Goal: Task Accomplishment & Management: Manage account settings

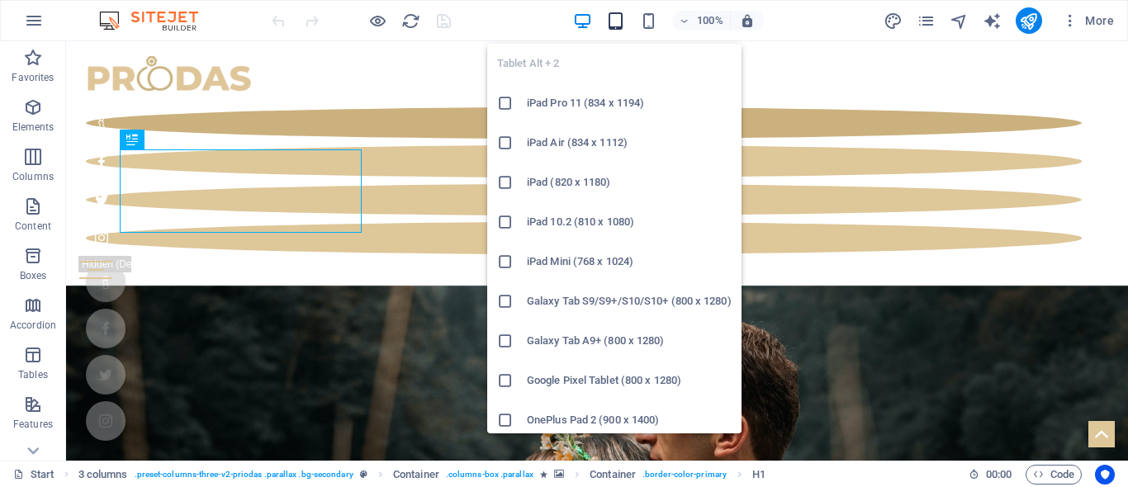
scroll to position [515, 0]
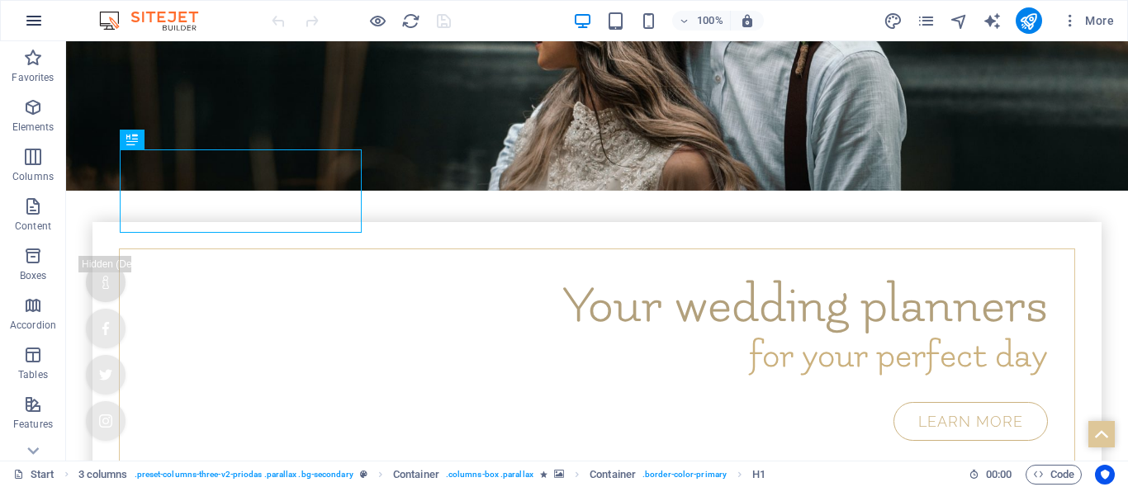
click at [34, 21] on icon "button" at bounding box center [34, 21] width 20 height 20
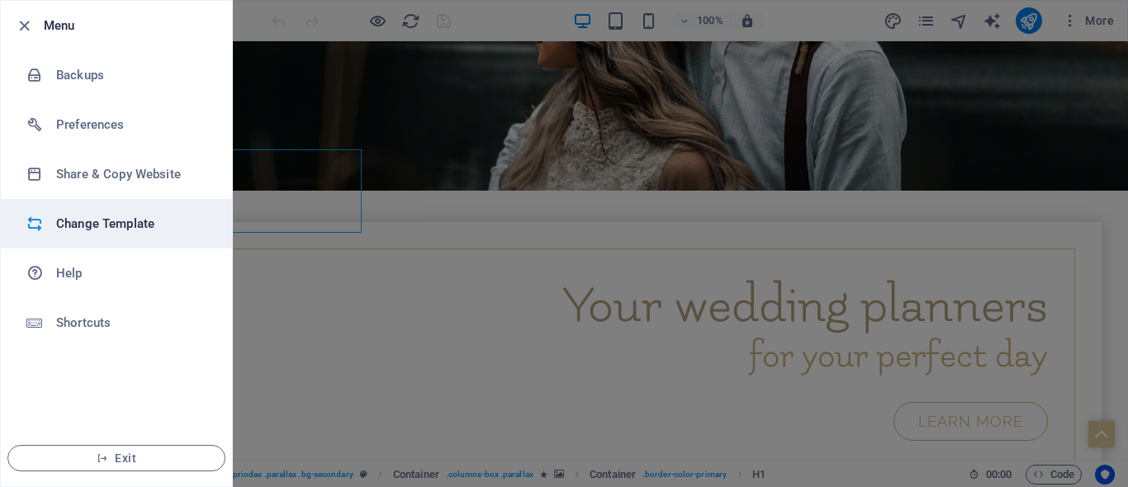
click at [84, 223] on h6 "Change Template" at bounding box center [132, 224] width 153 height 20
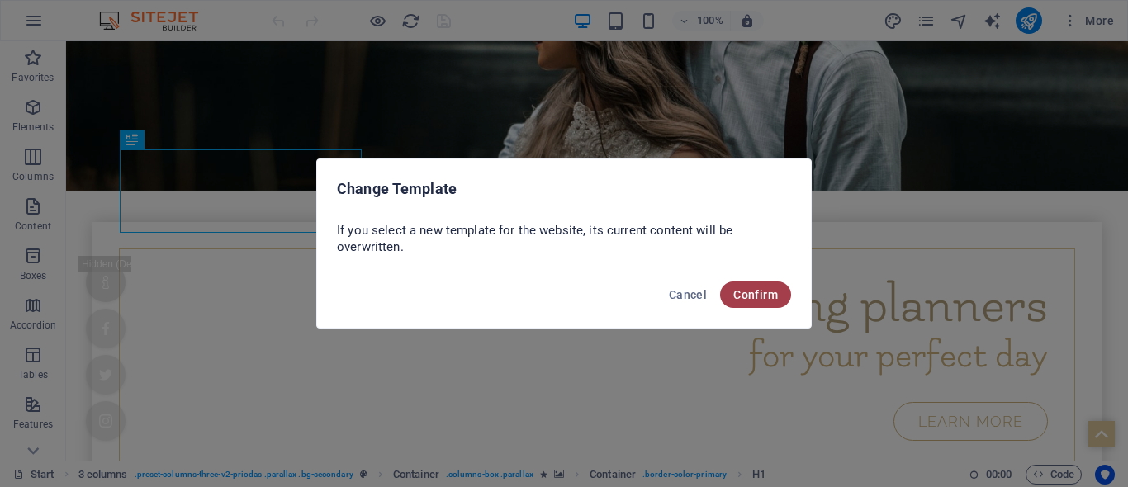
click at [765, 289] on span "Confirm" at bounding box center [756, 294] width 45 height 13
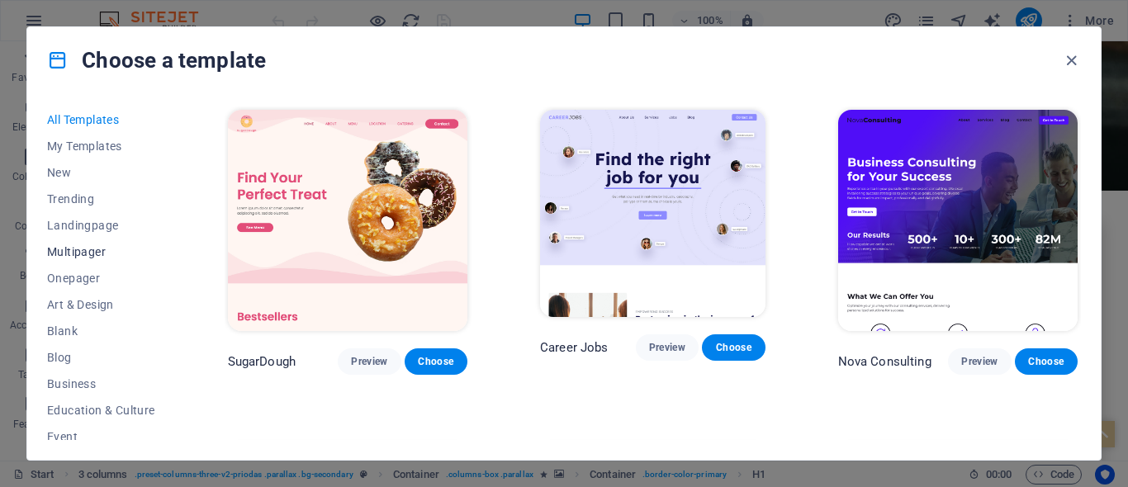
click at [70, 250] on span "Multipager" at bounding box center [101, 251] width 108 height 13
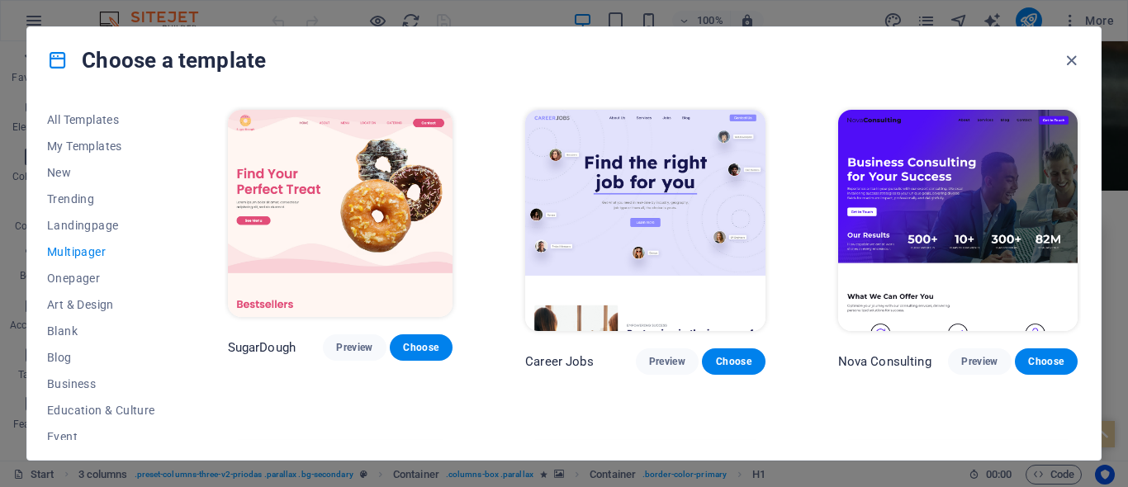
click at [70, 251] on span "Multipager" at bounding box center [101, 251] width 108 height 13
click at [83, 253] on span "Multipager" at bounding box center [101, 251] width 108 height 13
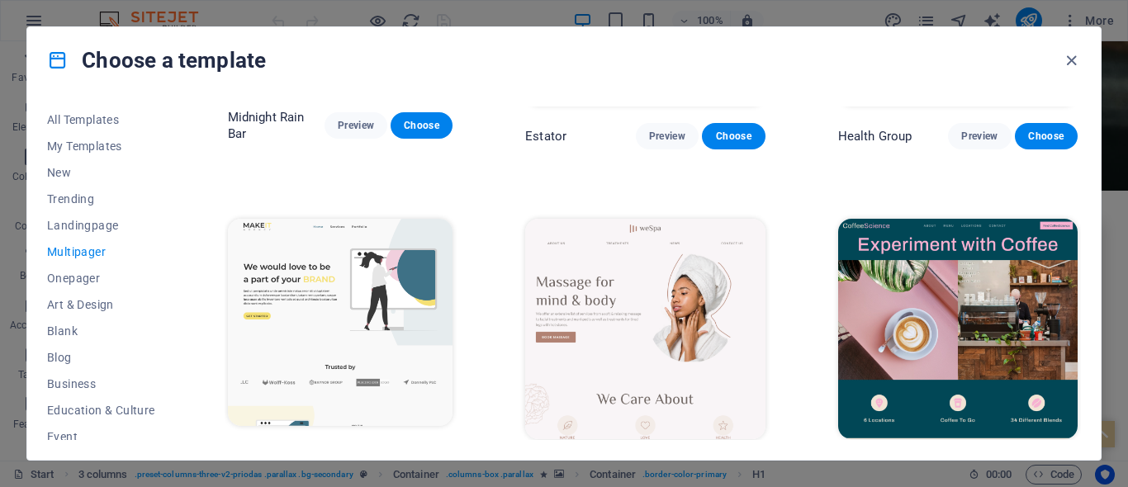
scroll to position [1900, 0]
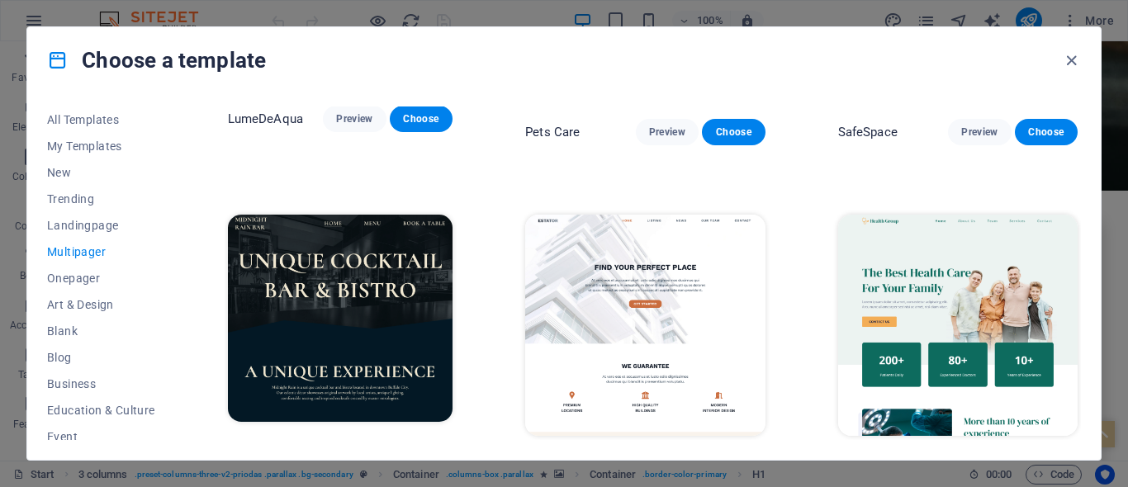
click at [758, 453] on button "Choose" at bounding box center [733, 466] width 63 height 26
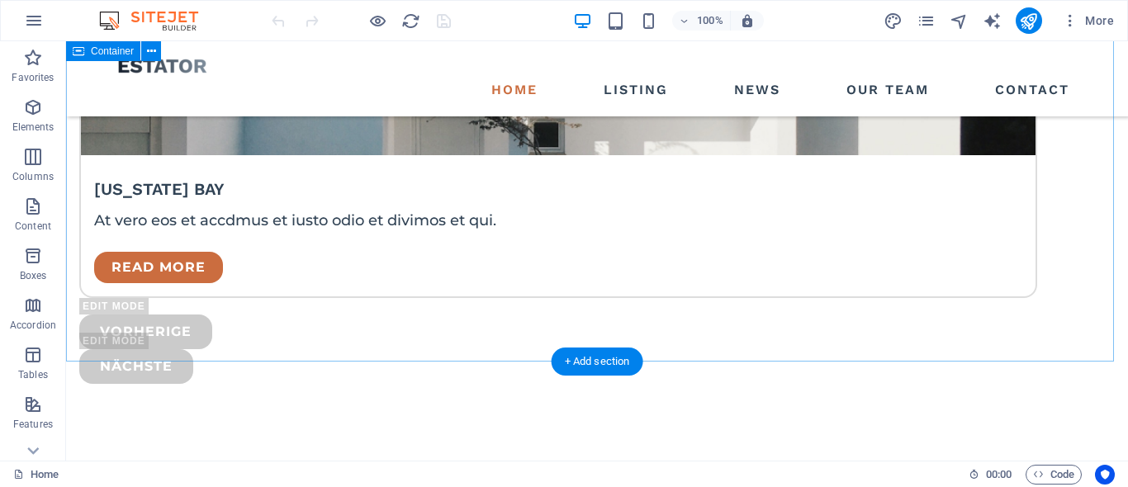
scroll to position [4048, 0]
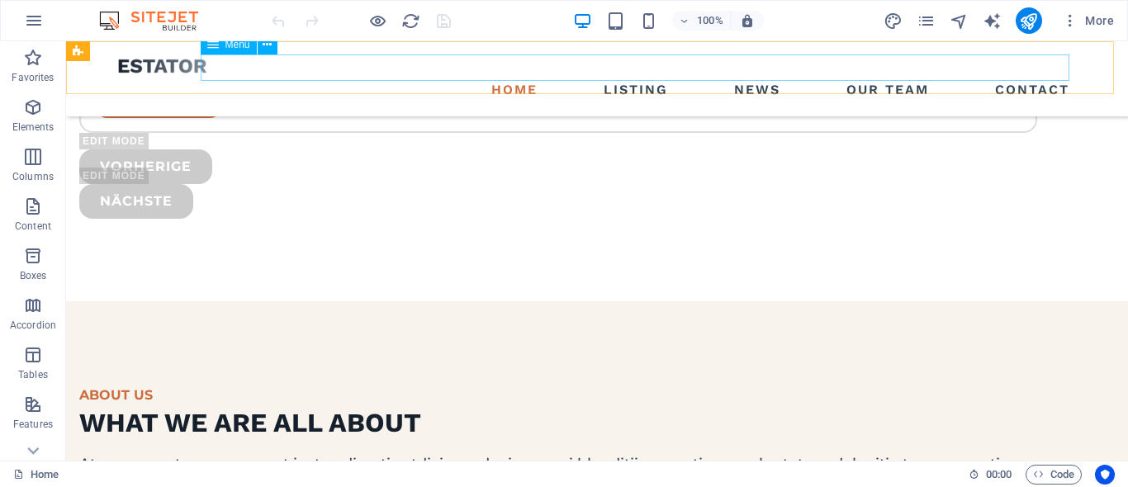
click at [605, 77] on nav "Home Listing News Our Team Contact" at bounding box center [597, 90] width 958 height 26
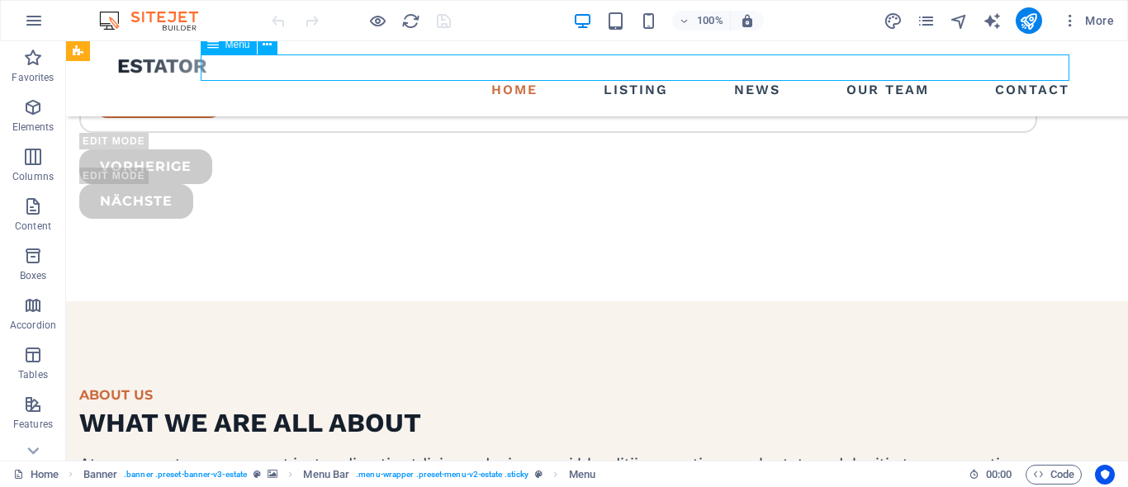
click at [605, 77] on nav "Home Listing News Our Team Contact" at bounding box center [597, 90] width 958 height 26
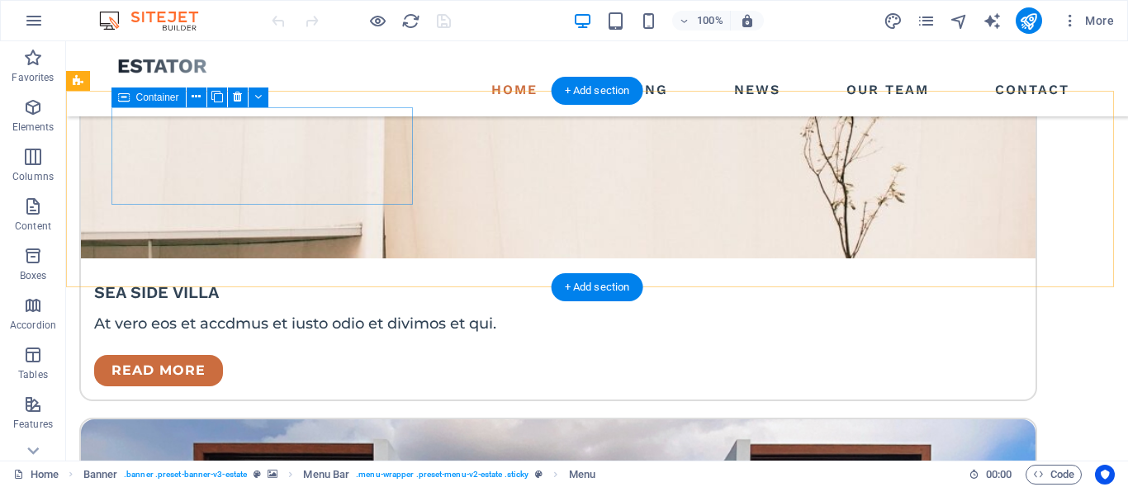
scroll to position [0, 0]
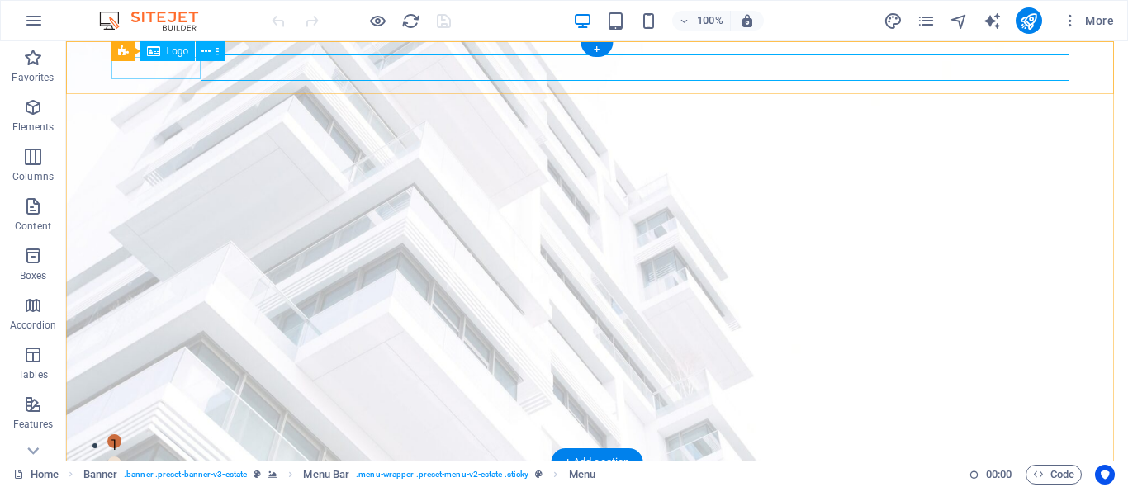
click at [173, 476] on div at bounding box center [597, 487] width 958 height 22
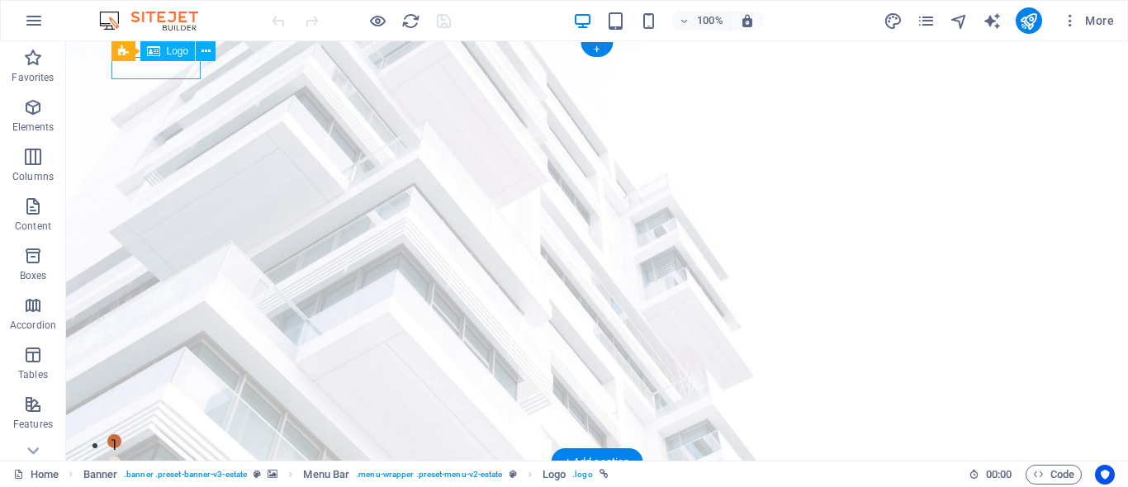
click at [173, 476] on div at bounding box center [597, 487] width 958 height 22
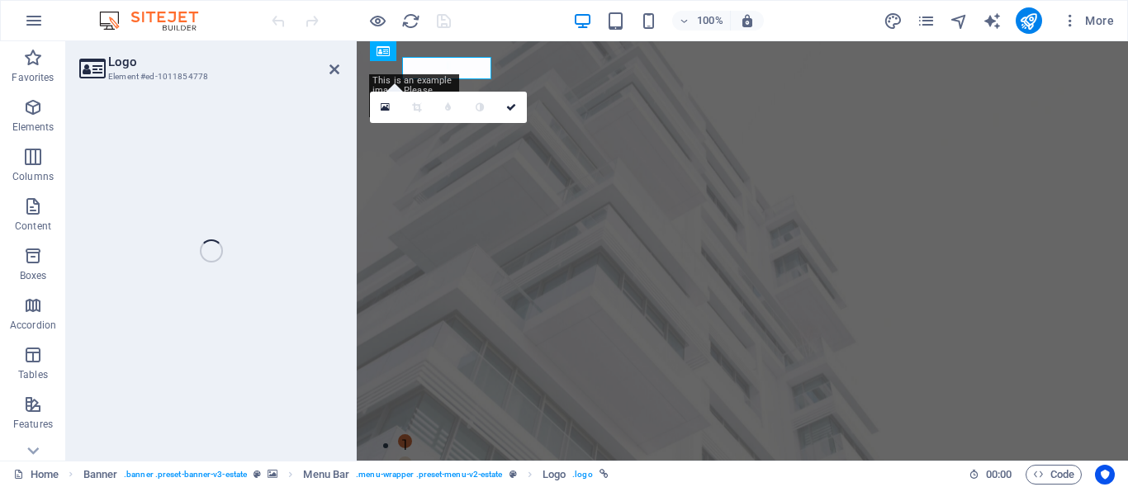
select select "px"
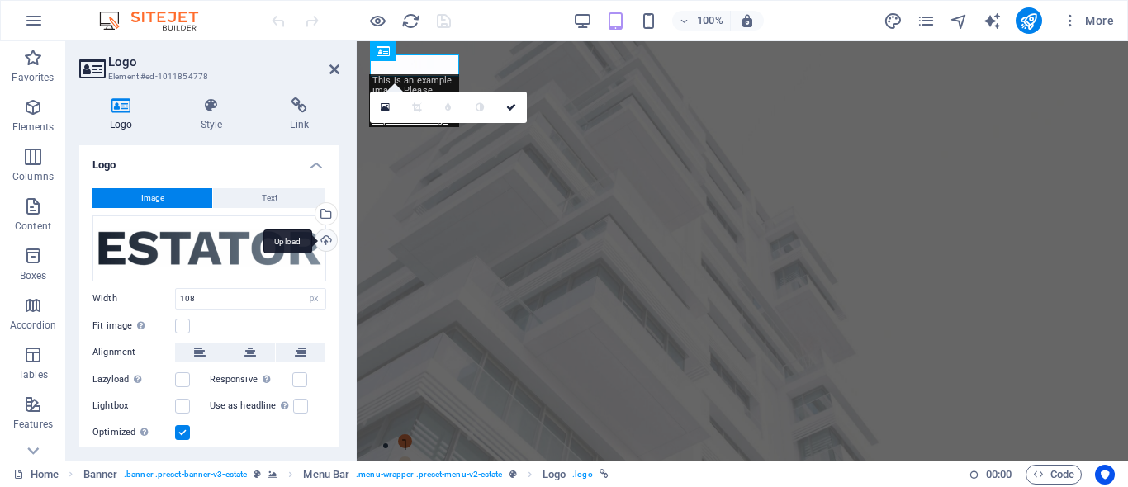
click at [324, 238] on div "Upload" at bounding box center [324, 242] width 25 height 25
click at [325, 240] on div "Upload" at bounding box center [324, 242] width 25 height 25
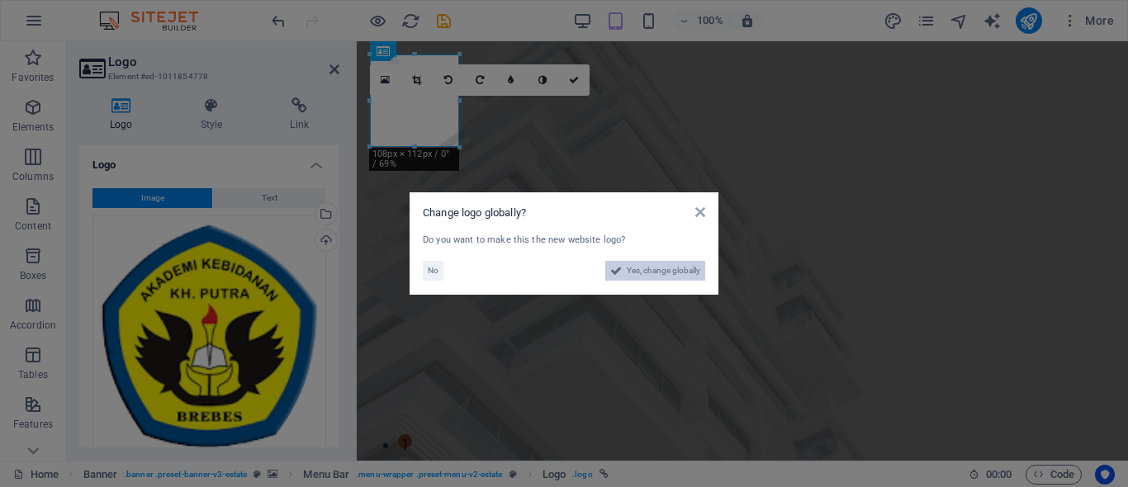
drag, startPoint x: 636, startPoint y: 269, endPoint x: 141, endPoint y: 259, distance: 494.9
click at [636, 269] on span "Yes, change globally" at bounding box center [664, 271] width 74 height 20
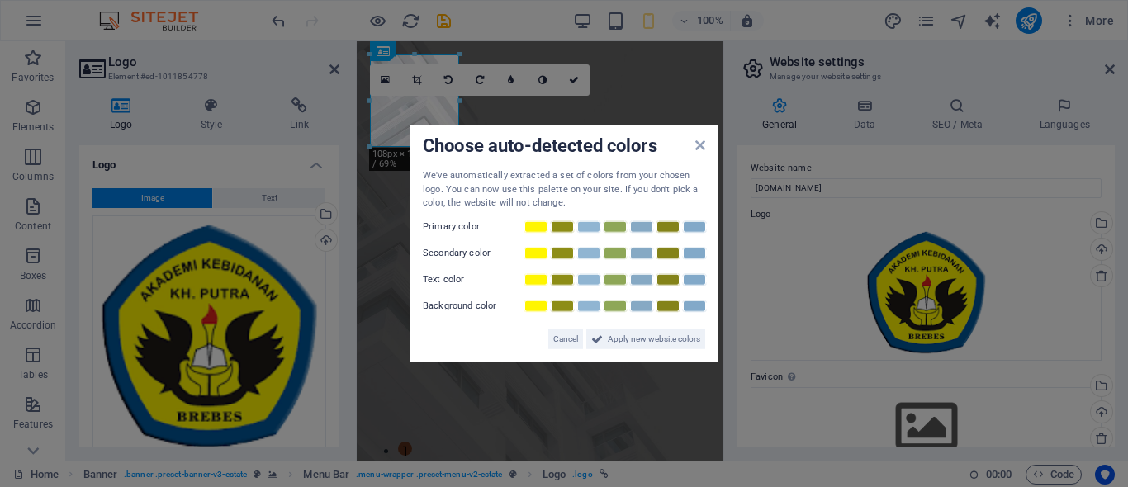
click at [1094, 413] on aside "Choose auto-detected colors We've automatically extracted a set of colors from …" at bounding box center [564, 243] width 1128 height 487
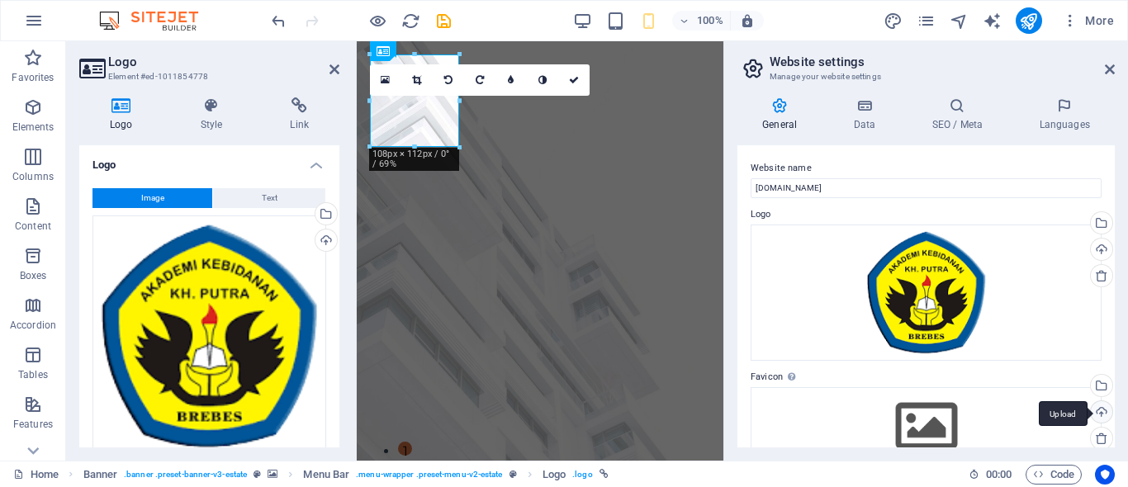
click at [1100, 411] on div "Upload" at bounding box center [1100, 413] width 25 height 25
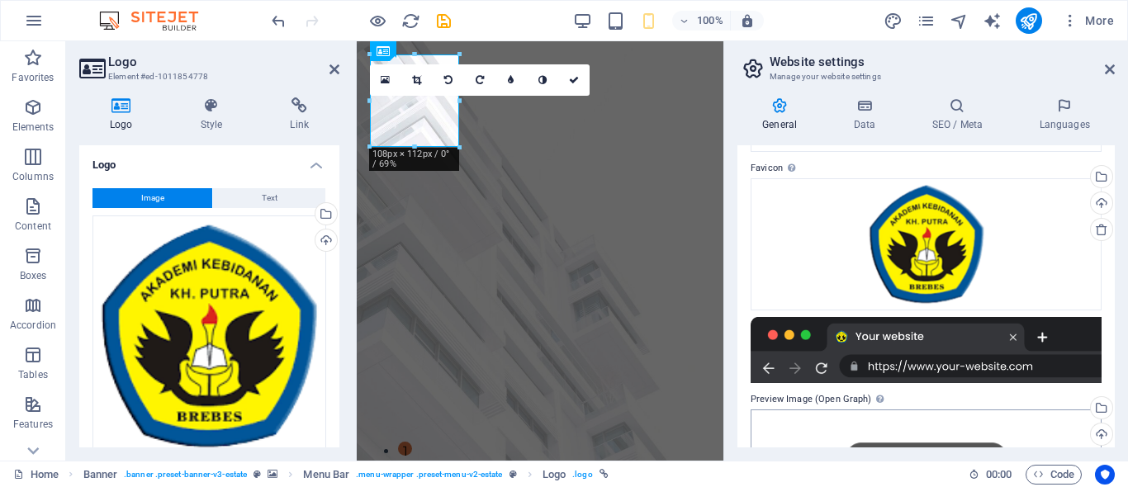
scroll to position [374, 0]
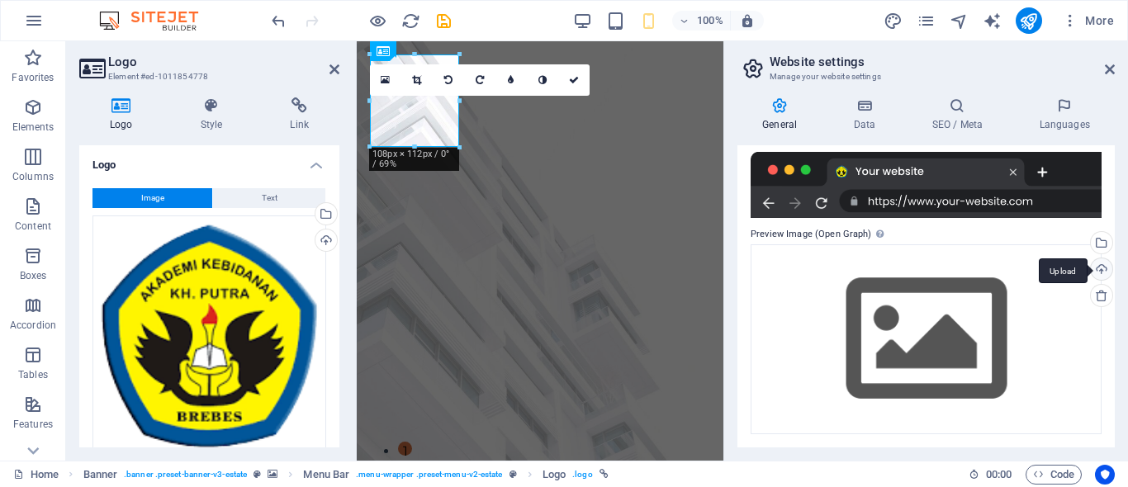
click at [1096, 267] on div "Upload" at bounding box center [1100, 271] width 25 height 25
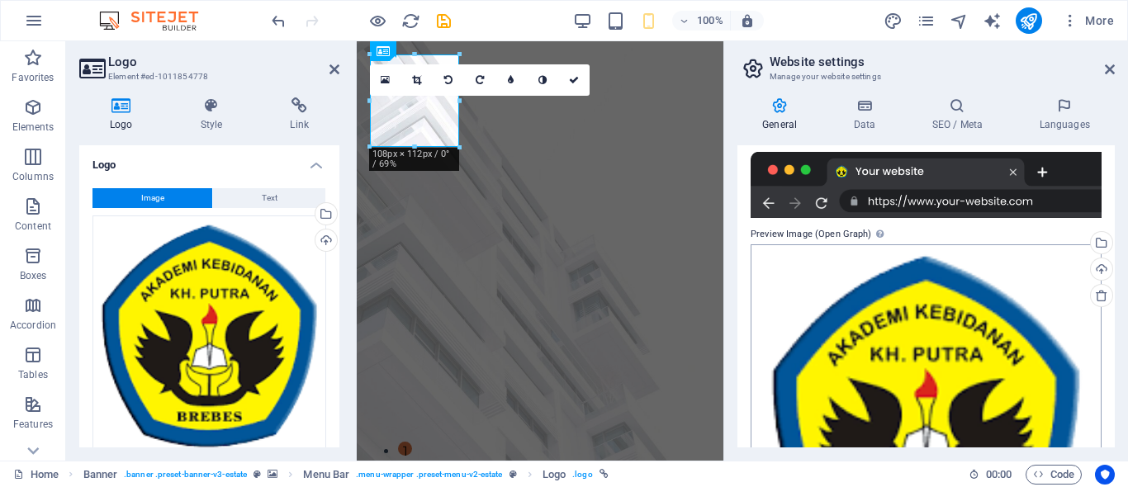
scroll to position [527, 0]
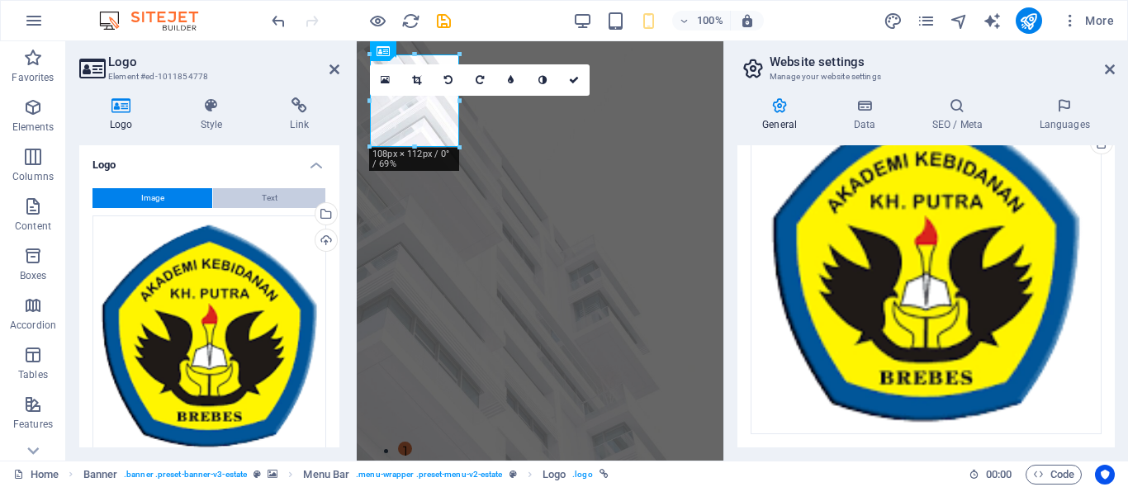
click at [268, 198] on span "Text" at bounding box center [270, 198] width 16 height 20
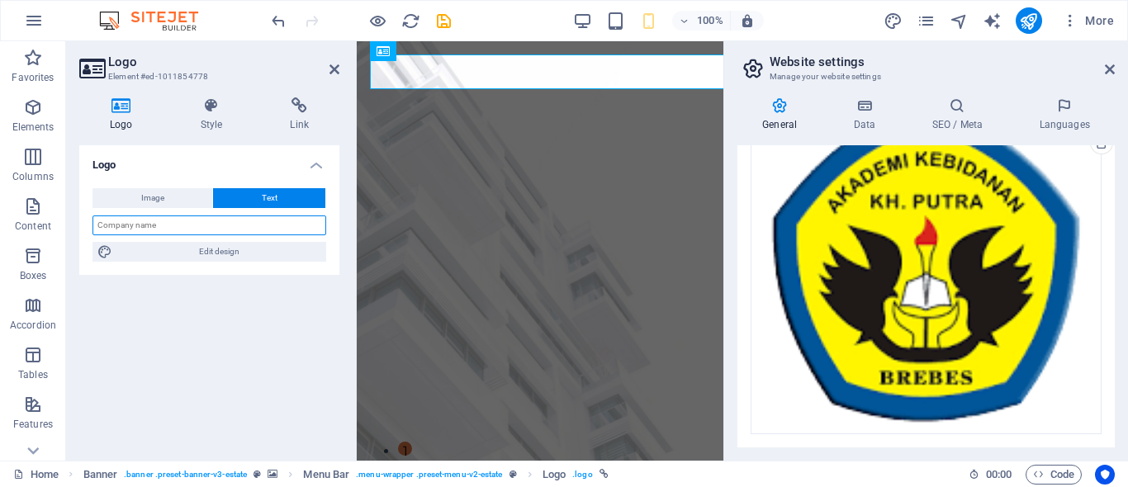
click at [215, 226] on input "text" at bounding box center [210, 226] width 234 height 20
type input "AKADEMI KEBIDANAN KH PUTRA"
click at [444, 27] on icon "save" at bounding box center [443, 21] width 19 height 19
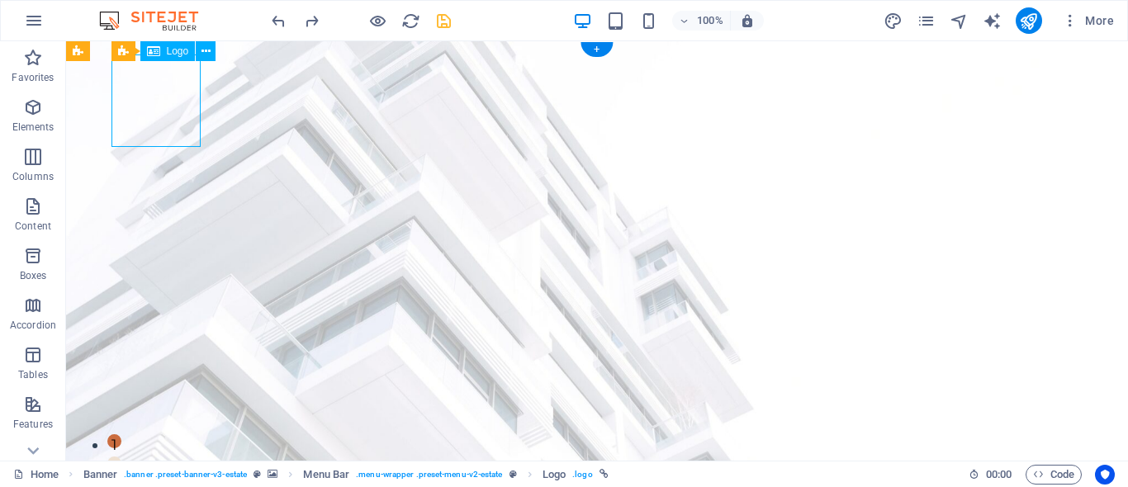
drag, startPoint x: 166, startPoint y: 115, endPoint x: 116, endPoint y: 117, distance: 50.4
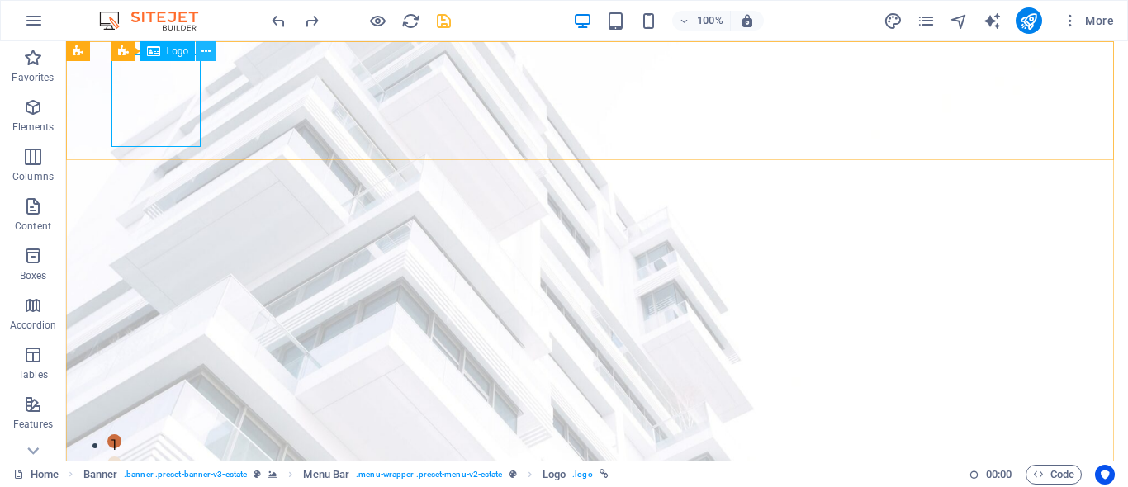
click at [207, 44] on icon at bounding box center [206, 51] width 9 height 17
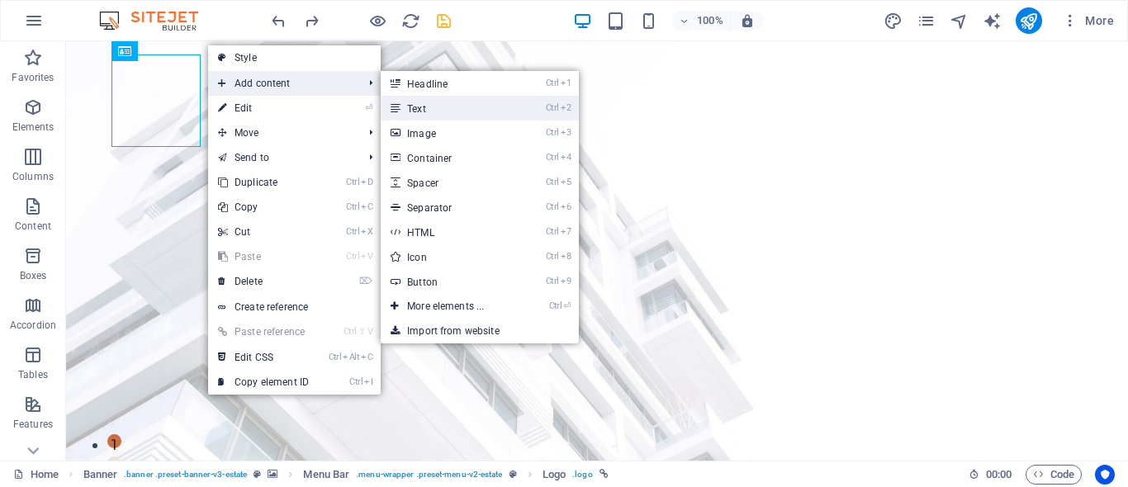
click at [452, 102] on link "Ctrl 2 Text" at bounding box center [449, 108] width 136 height 25
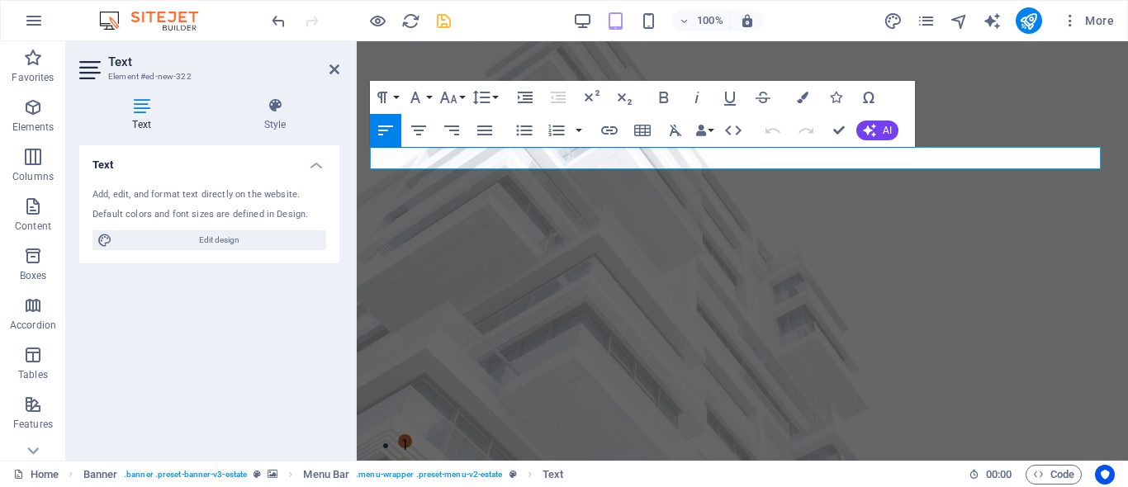
click at [158, 196] on div "Add, edit, and format text directly on the website." at bounding box center [210, 195] width 234 height 14
click at [279, 116] on h4 "Style" at bounding box center [275, 114] width 129 height 35
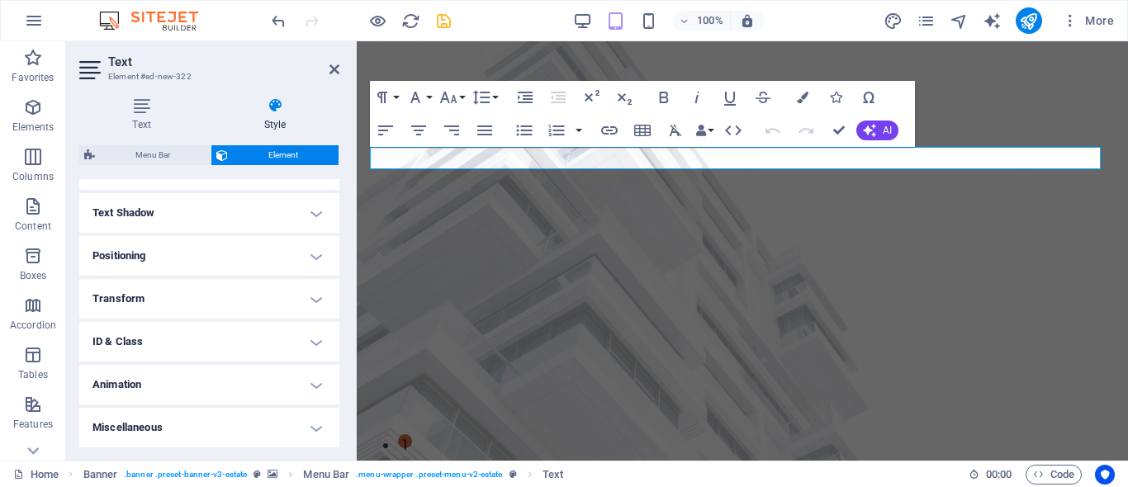
scroll to position [99, 0]
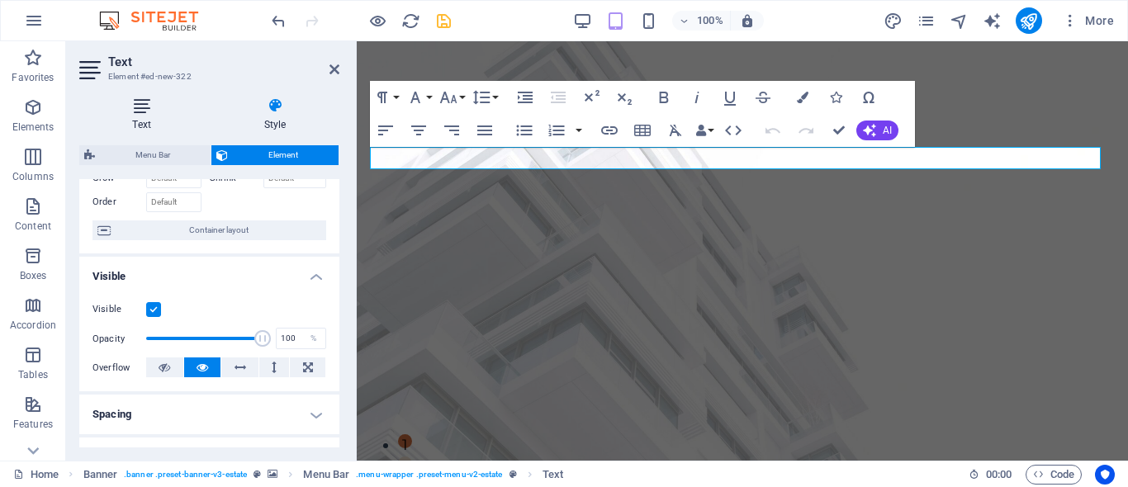
click at [146, 103] on icon at bounding box center [141, 105] width 125 height 17
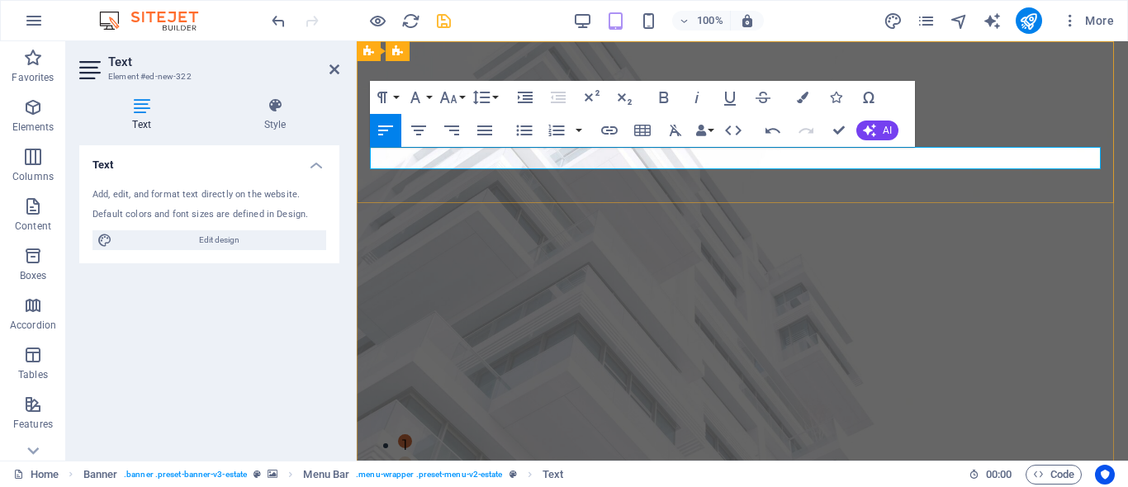
click at [670, 90] on icon "button" at bounding box center [664, 98] width 20 height 20
drag, startPoint x: 444, startPoint y: 26, endPoint x: 525, endPoint y: 163, distance: 159.2
click at [444, 26] on icon "save" at bounding box center [443, 21] width 19 height 19
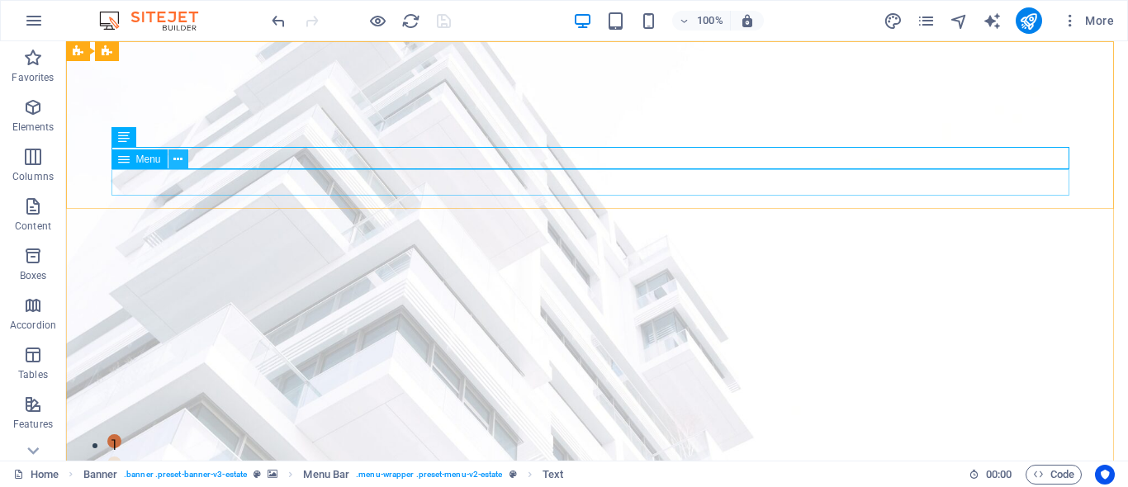
click at [177, 153] on icon at bounding box center [177, 159] width 9 height 17
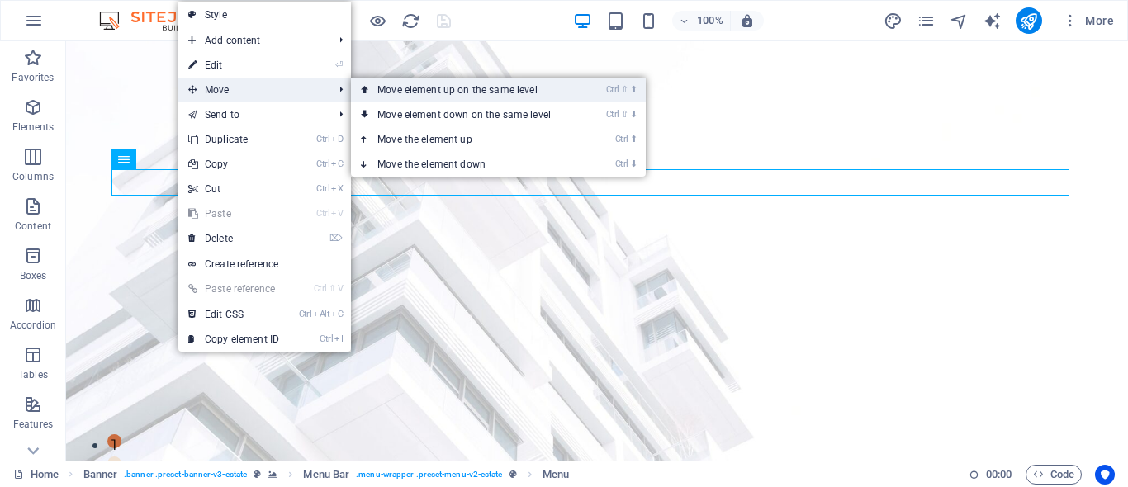
click at [463, 93] on link "Ctrl ⇧ ⬆ Move element up on the same level" at bounding box center [467, 90] width 233 height 25
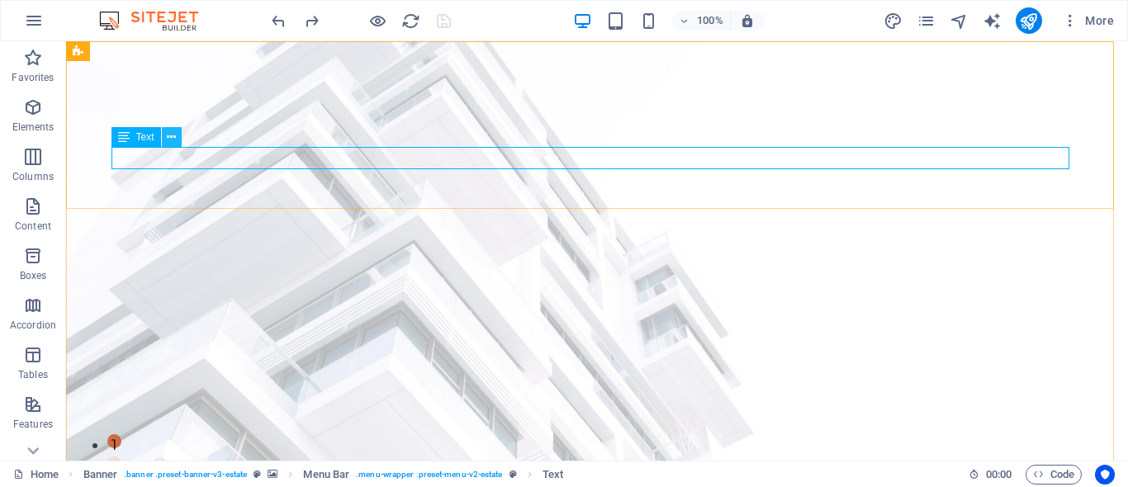
click at [173, 132] on icon at bounding box center [171, 137] width 9 height 17
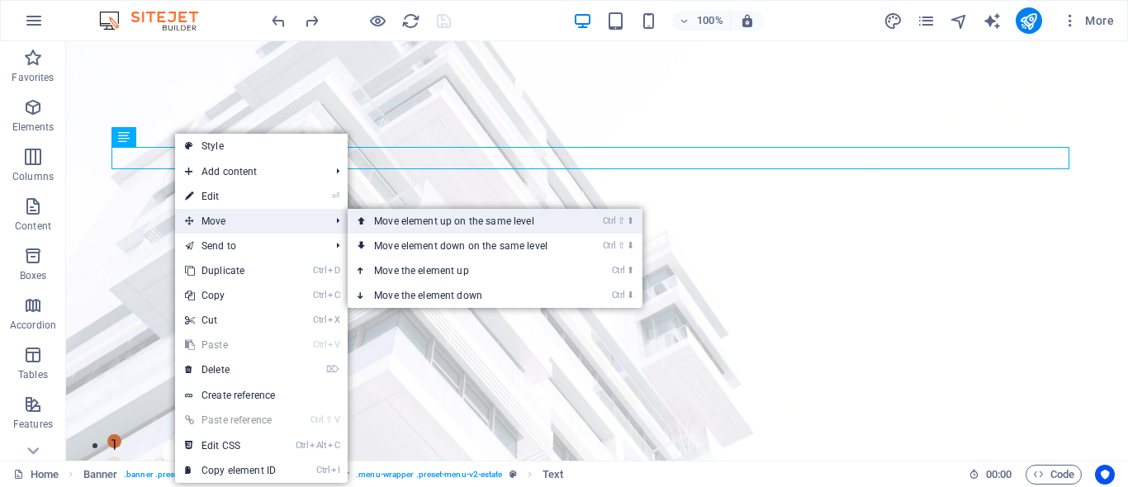
click at [409, 219] on link "Ctrl ⇧ ⬆ Move element up on the same level" at bounding box center [464, 221] width 233 height 25
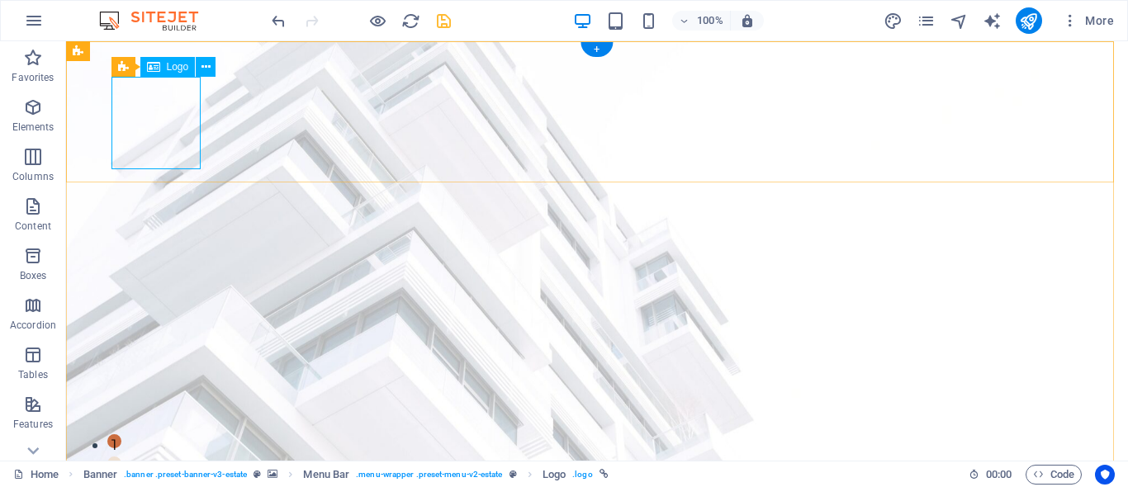
click at [208, 63] on icon at bounding box center [206, 67] width 9 height 17
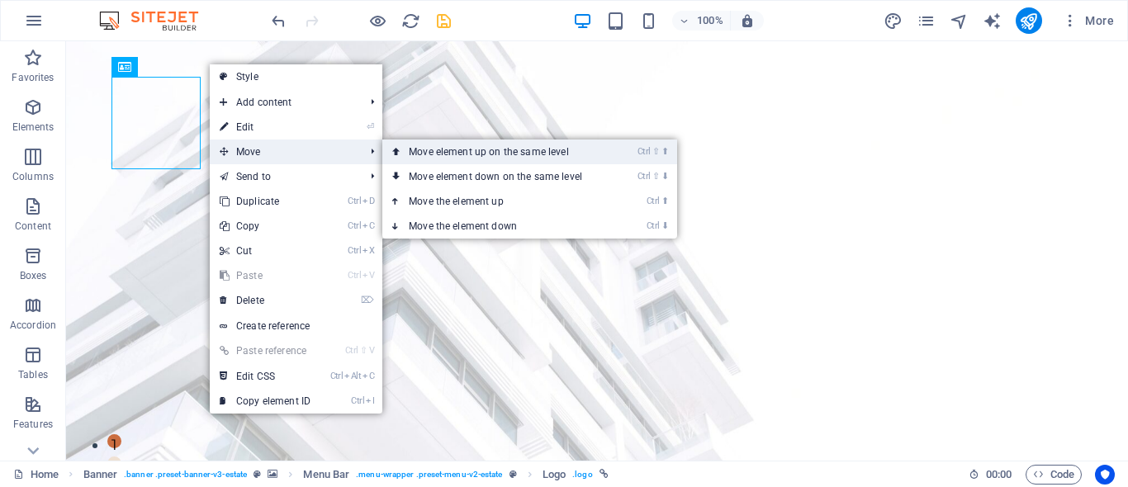
click at [454, 159] on link "Ctrl ⇧ ⬆ Move element up on the same level" at bounding box center [498, 152] width 233 height 25
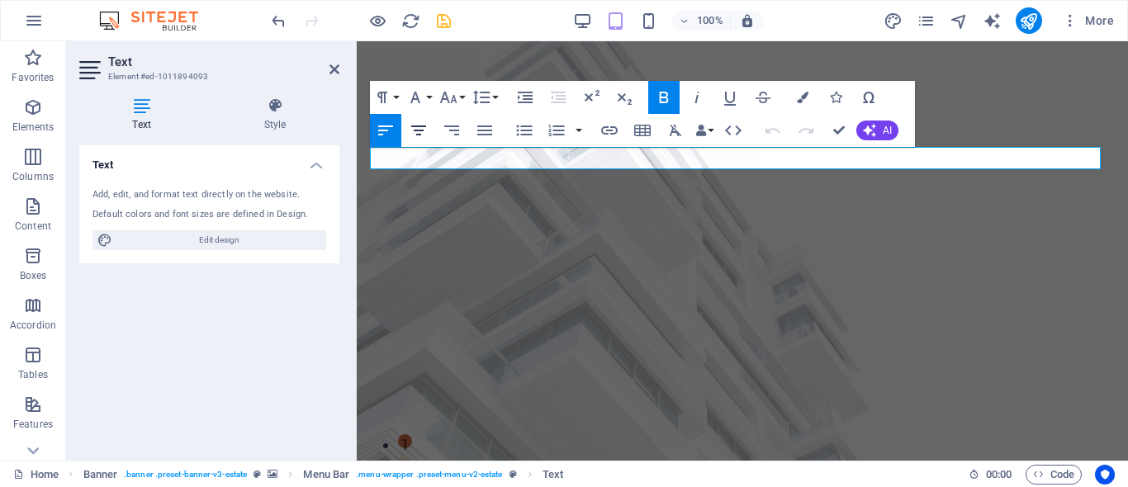
click at [427, 131] on icon "button" at bounding box center [419, 131] width 20 height 20
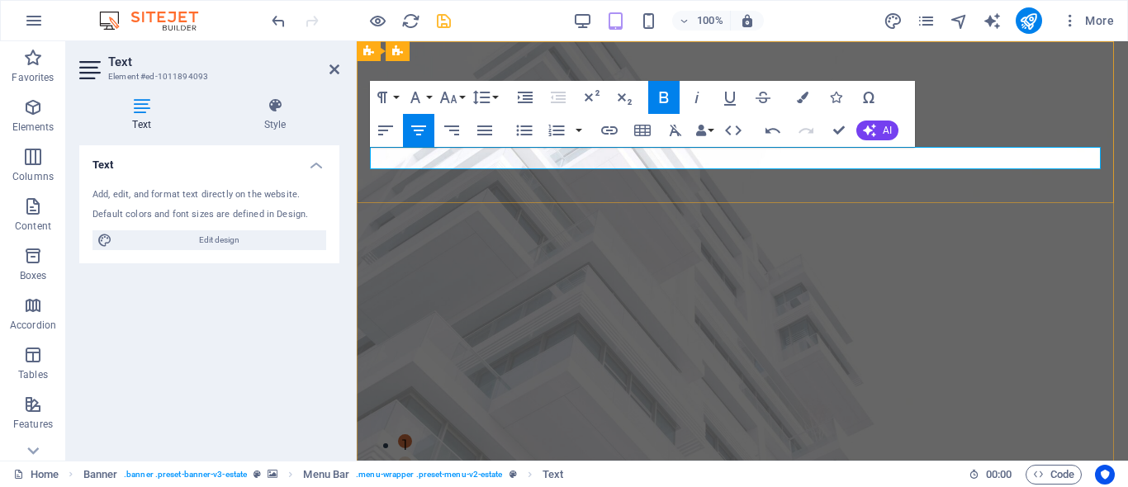
drag, startPoint x: 367, startPoint y: 161, endPoint x: 758, endPoint y: 163, distance: 391.5
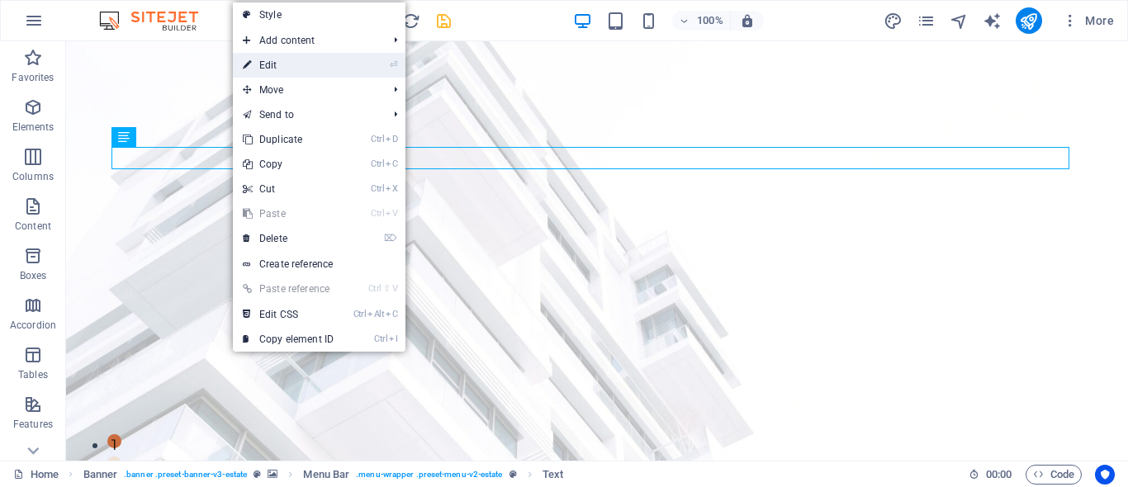
click at [284, 60] on link "⏎ Edit" at bounding box center [288, 65] width 111 height 25
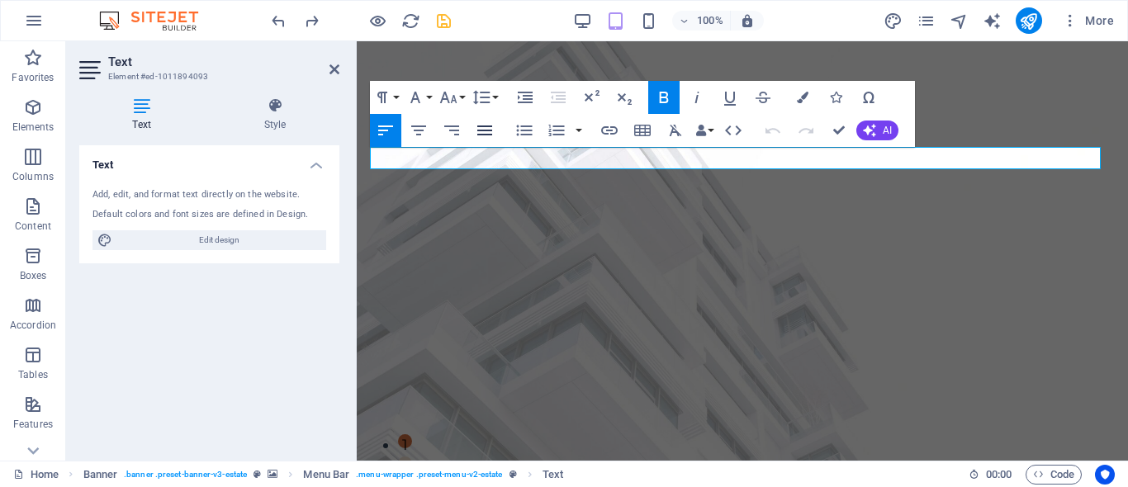
click at [481, 130] on icon "button" at bounding box center [484, 131] width 15 height 10
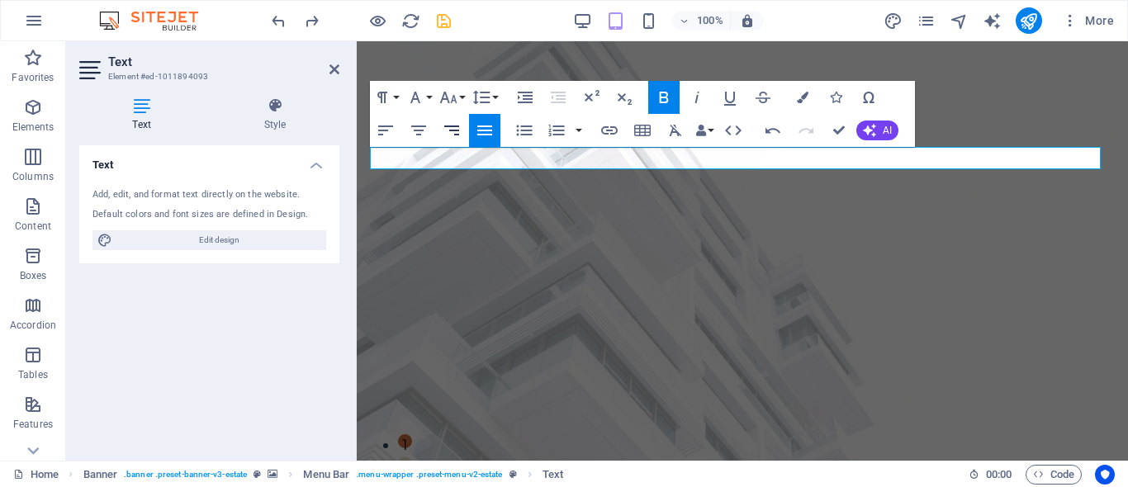
click at [460, 130] on icon "button" at bounding box center [452, 131] width 20 height 20
click at [377, 134] on icon "button" at bounding box center [386, 131] width 20 height 20
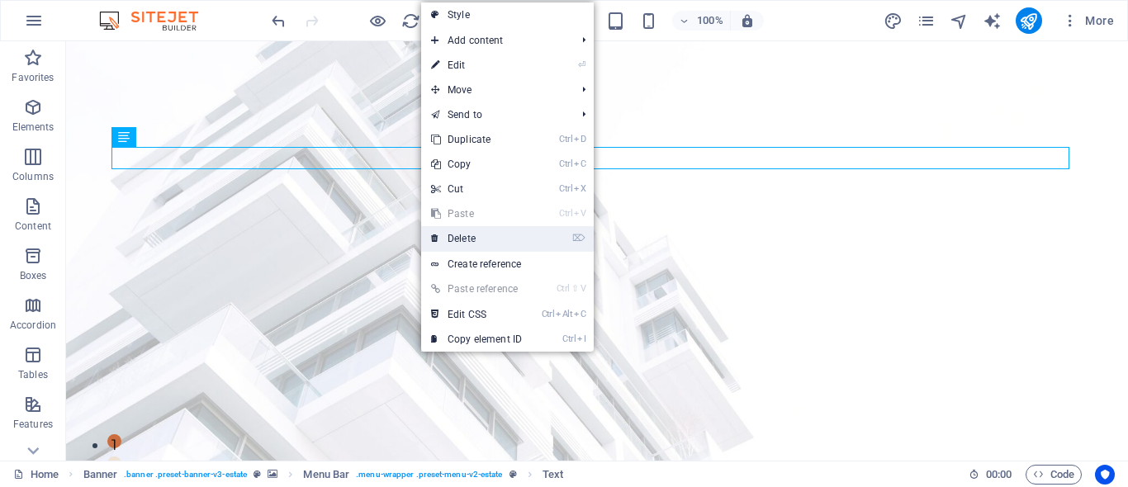
click at [476, 235] on link "⌦ Delete" at bounding box center [476, 238] width 111 height 25
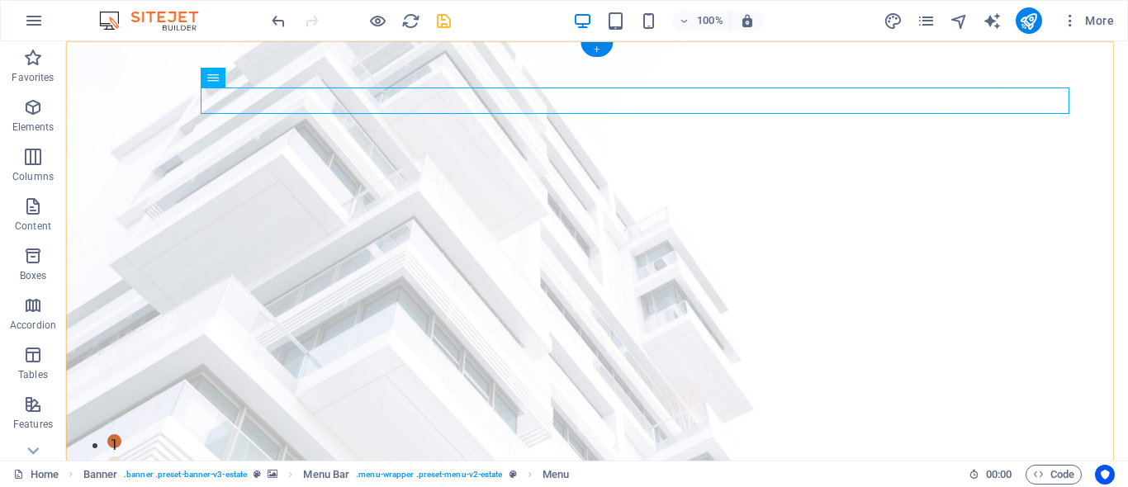
drag, startPoint x: 591, startPoint y: 45, endPoint x: 243, endPoint y: 59, distance: 348.9
click at [591, 45] on div "+" at bounding box center [597, 49] width 32 height 15
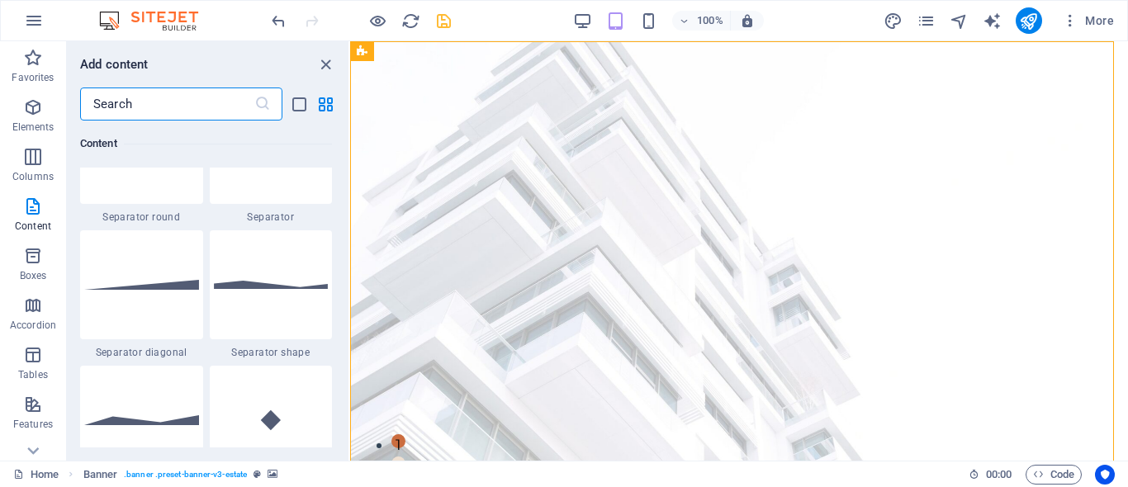
scroll to position [3799, 0]
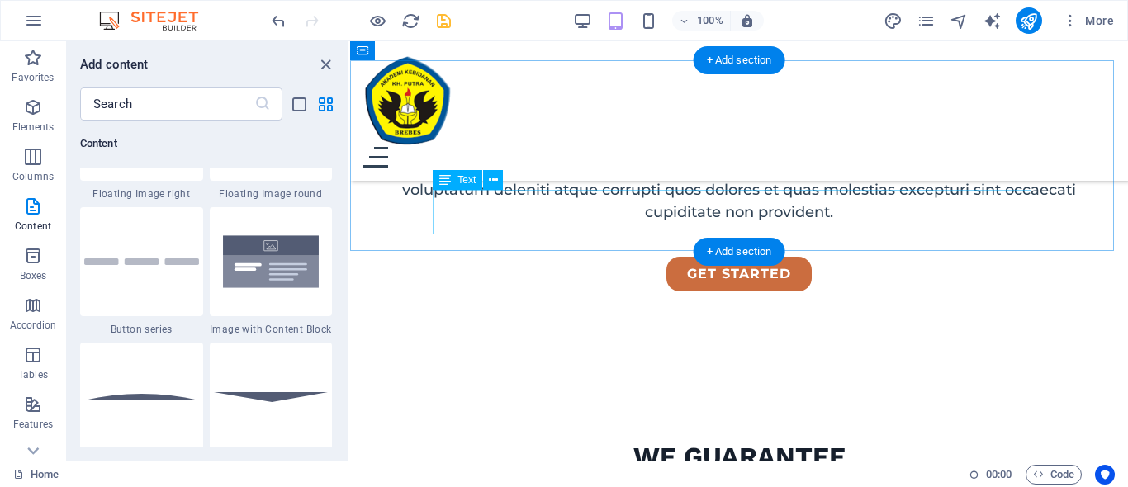
scroll to position [496, 0]
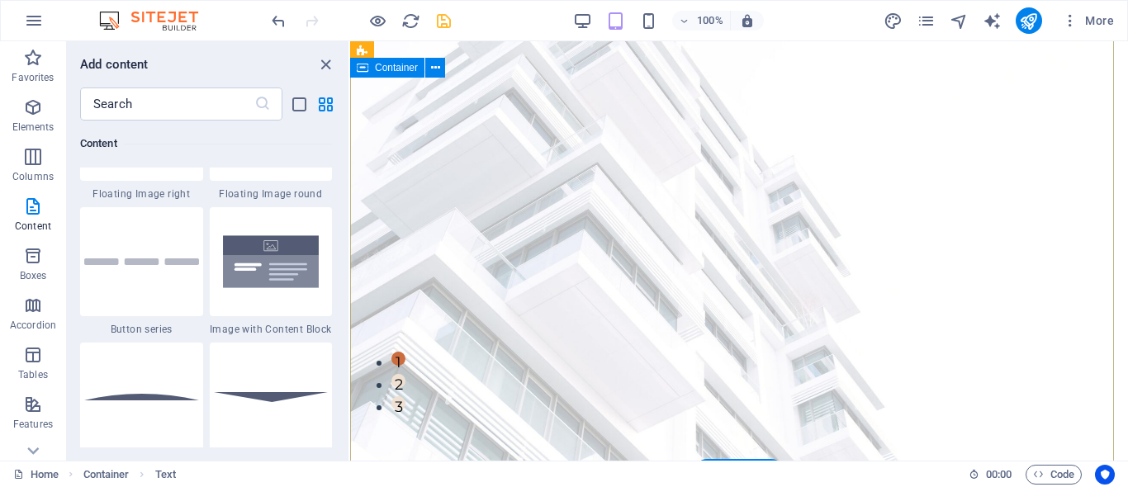
scroll to position [0, 0]
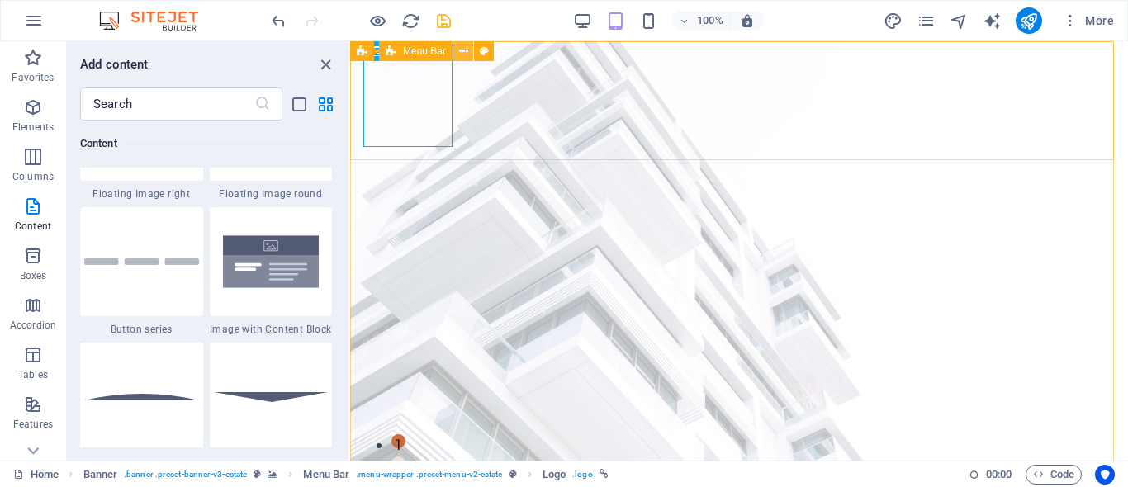
click at [468, 50] on button at bounding box center [463, 51] width 20 height 20
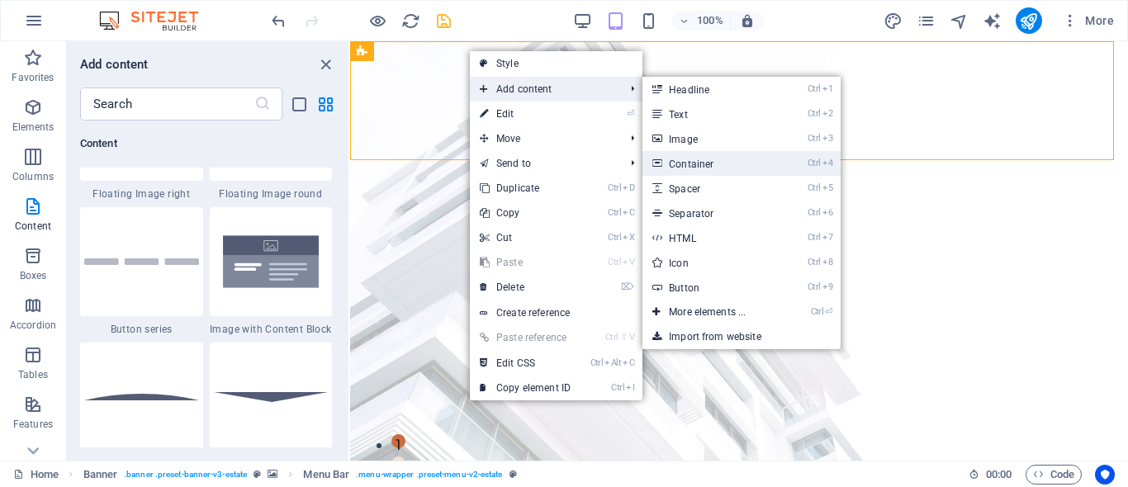
click at [700, 164] on link "Ctrl 4 Container" at bounding box center [711, 163] width 136 height 25
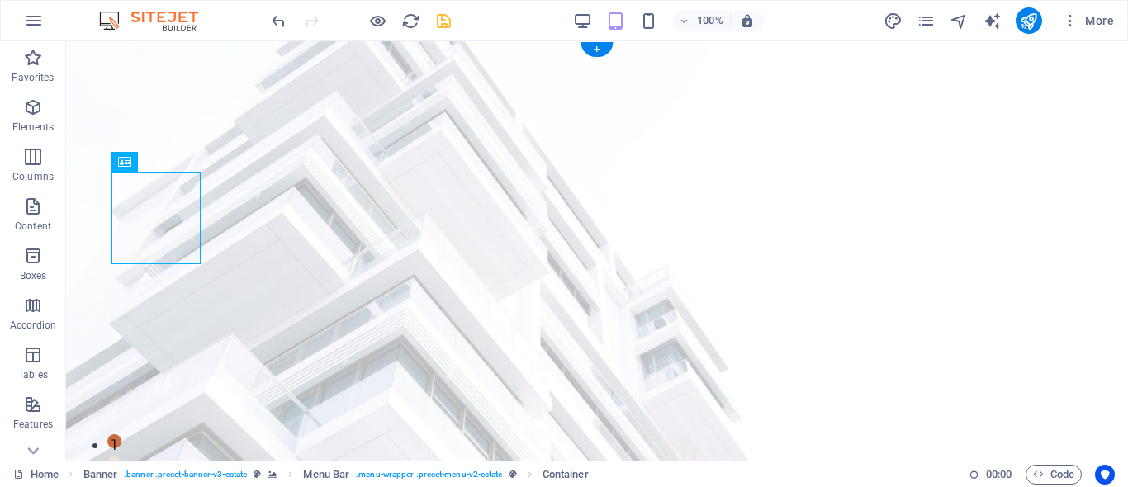
drag, startPoint x: 115, startPoint y: 226, endPoint x: 460, endPoint y: 104, distance: 366.3
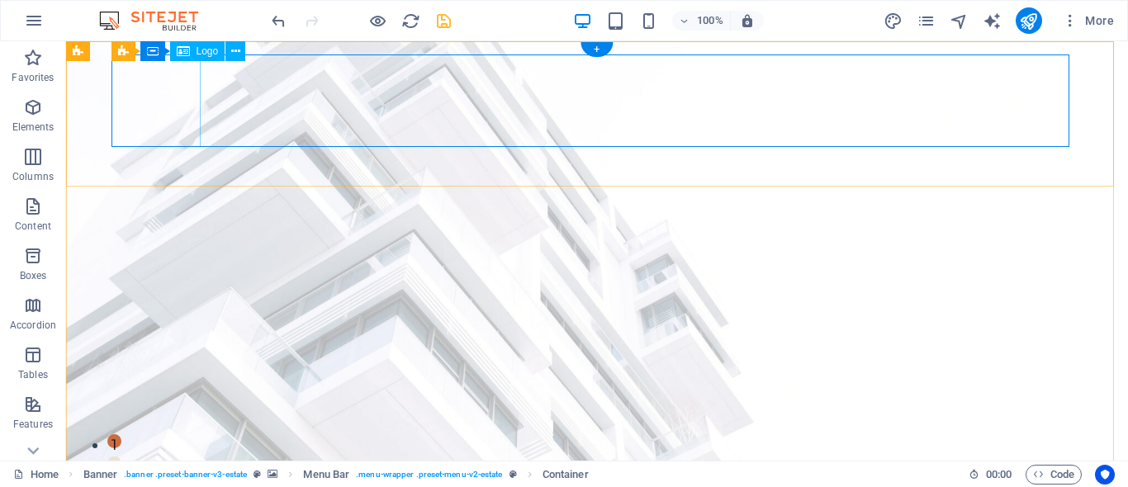
click at [226, 52] on icon at bounding box center [225, 51] width 9 height 17
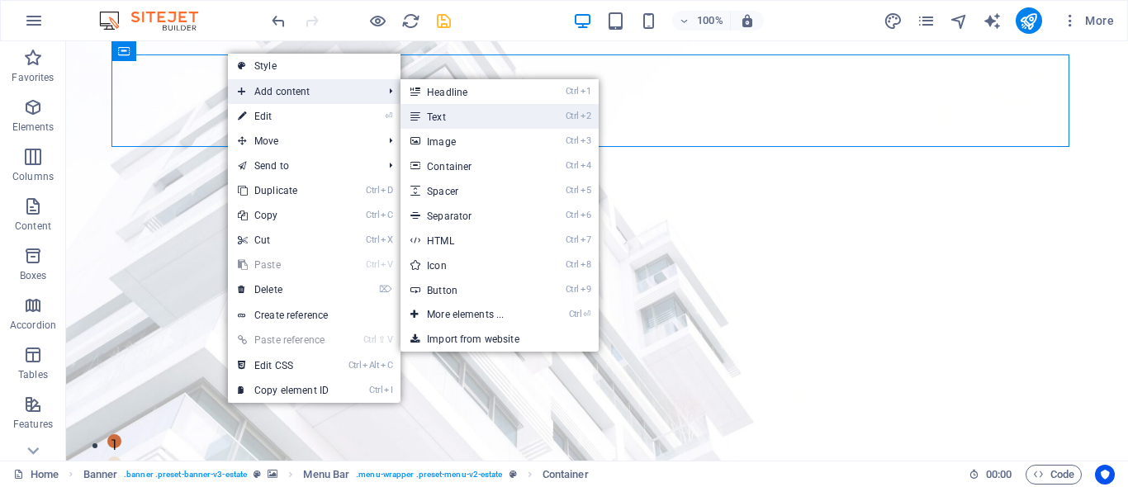
click at [438, 107] on link "Ctrl 2 Text" at bounding box center [469, 116] width 136 height 25
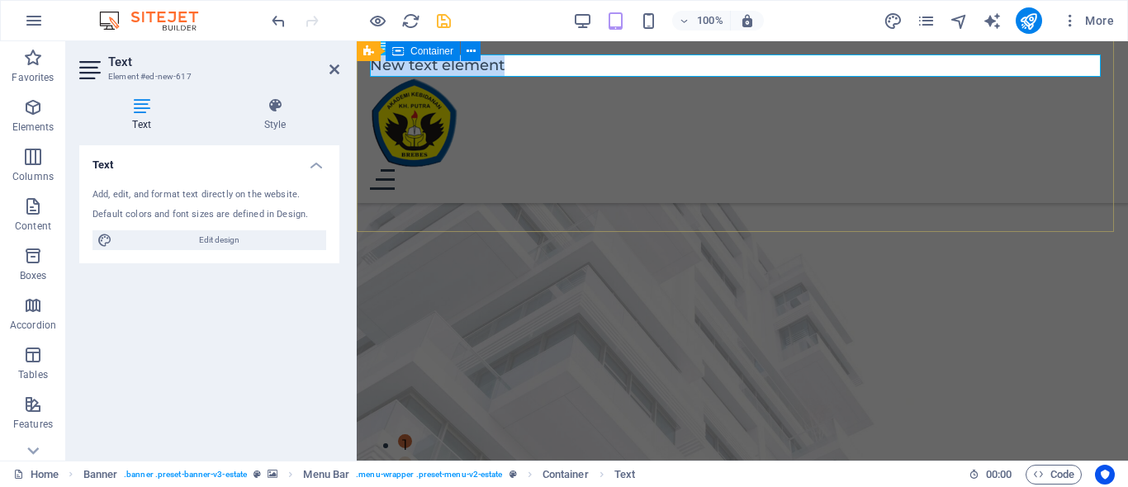
scroll to position [367, 0]
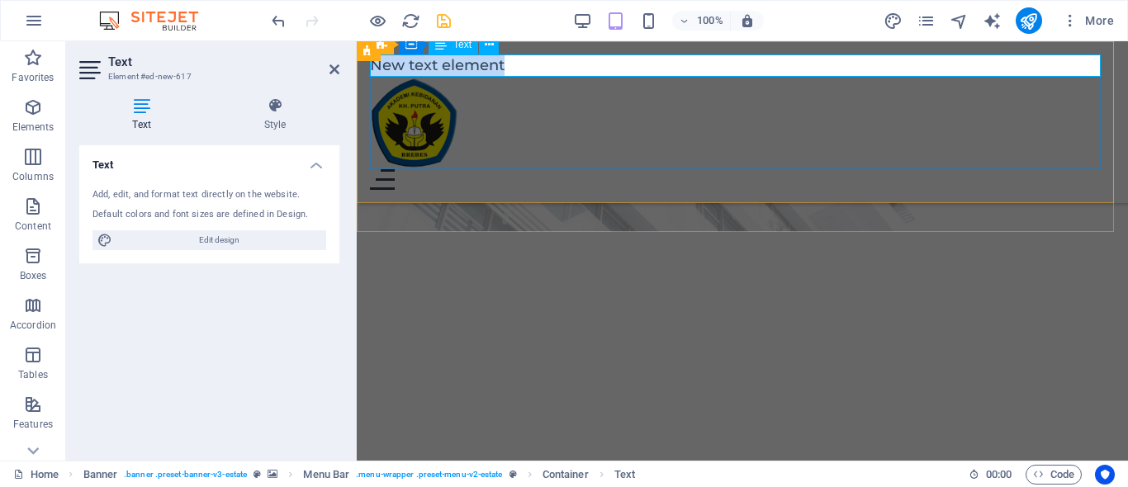
click at [538, 72] on p "New text element" at bounding box center [742, 66] width 745 height 22
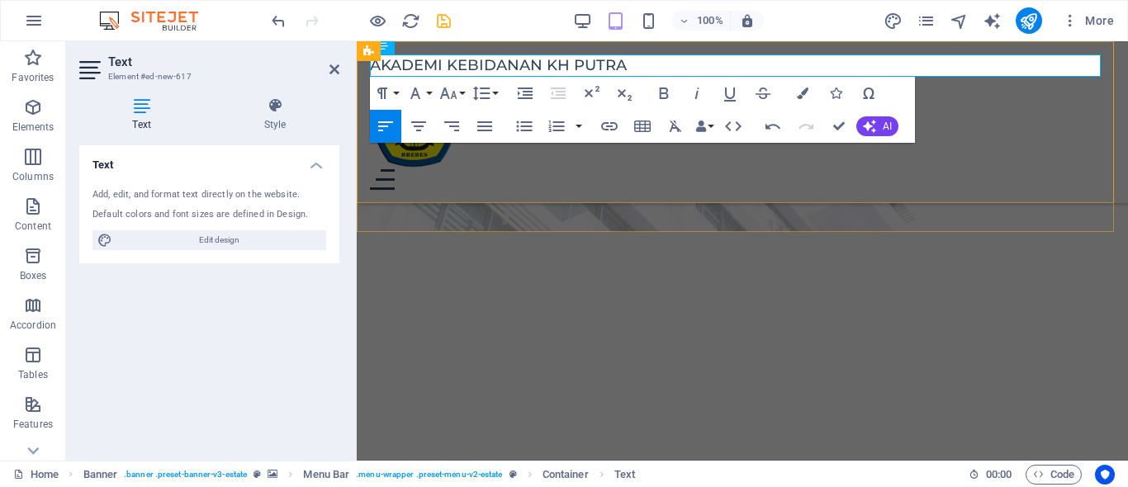
click at [507, 194] on div "​AKADEMI KEBIDANAN KH PUTRA Home Listing News Our Team Contact Menu" at bounding box center [743, 122] width 772 height 162
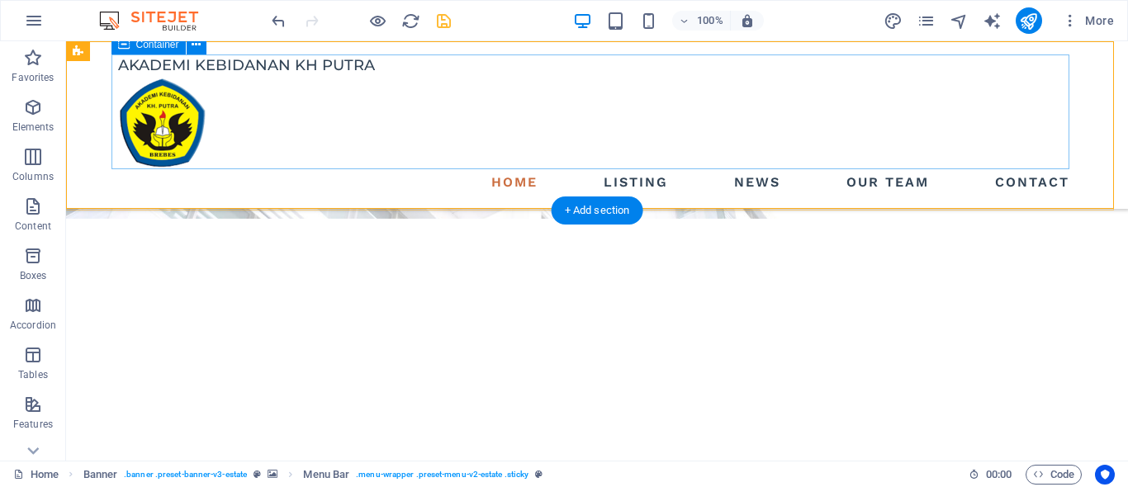
click at [267, 46] on div "AKADEMI KEBIDANAN KH PUTRA Home Listing News Our Team Contact Menu" at bounding box center [597, 125] width 1062 height 168
click at [268, 68] on div "AKADEMI KEBIDANAN KH PUTRA" at bounding box center [597, 66] width 958 height 22
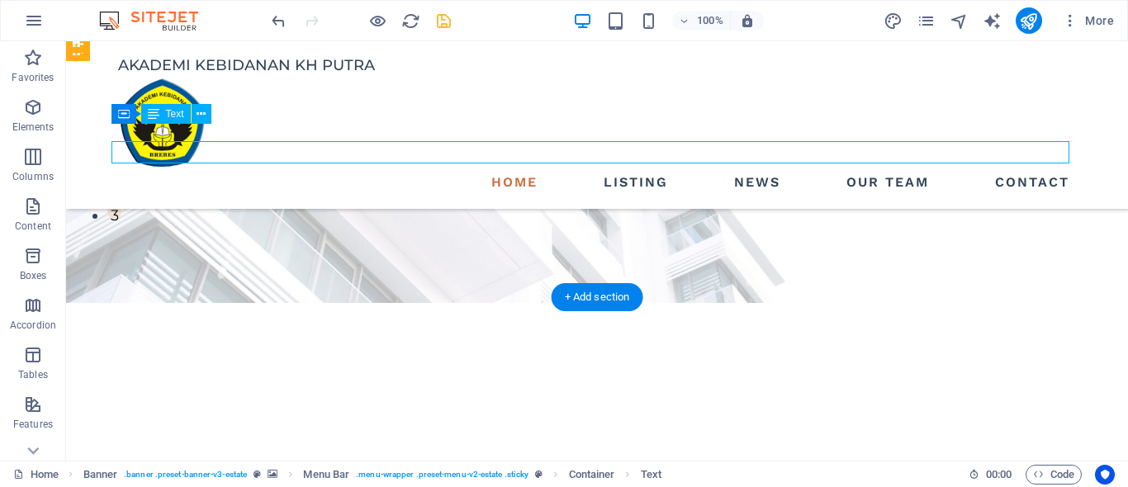
drag, startPoint x: 268, startPoint y: 68, endPoint x: 368, endPoint y: 75, distance: 100.2
click at [368, 75] on div "AKADEMI KEBIDANAN KH PUTRA" at bounding box center [597, 66] width 958 height 22
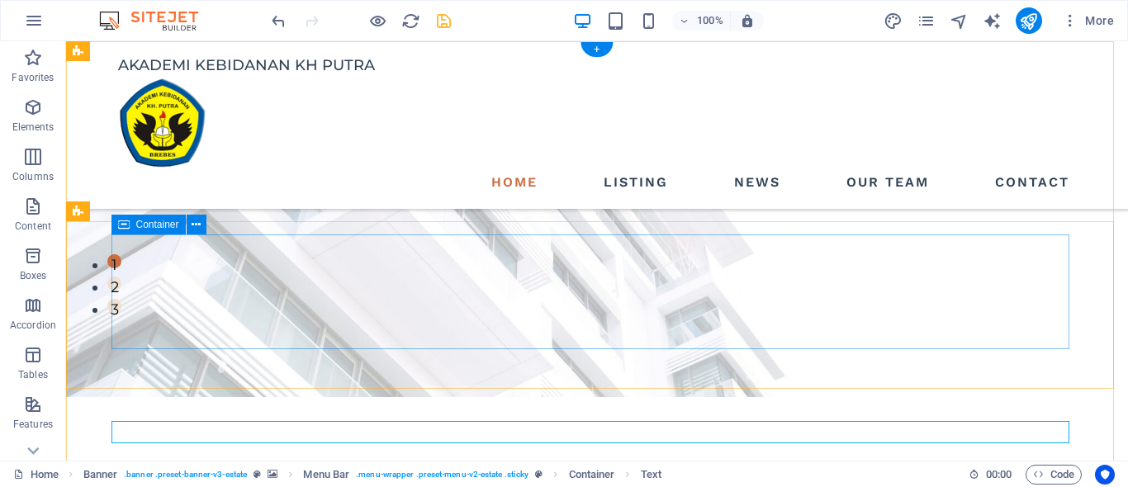
scroll to position [0, 0]
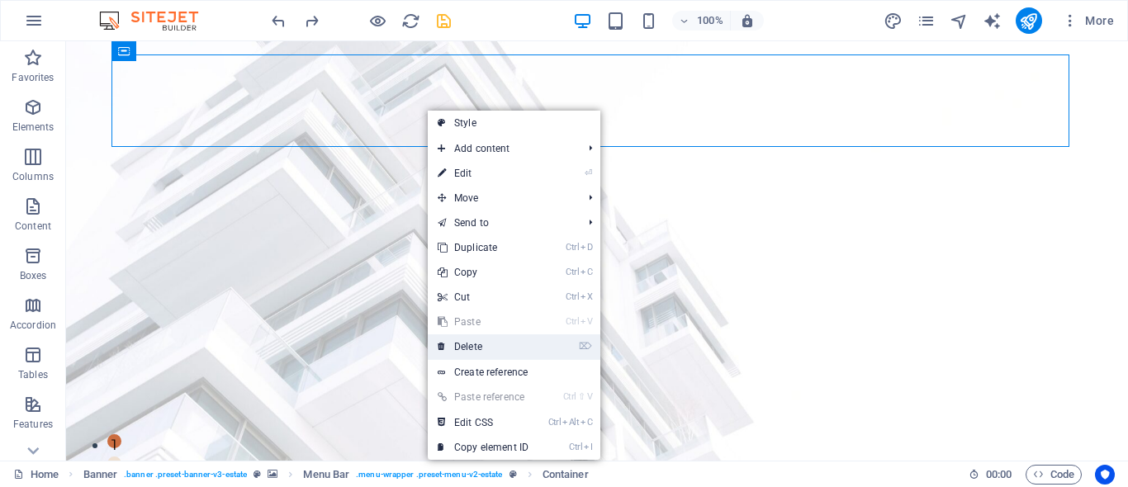
click at [454, 344] on link "⌦ Delete" at bounding box center [483, 347] width 111 height 25
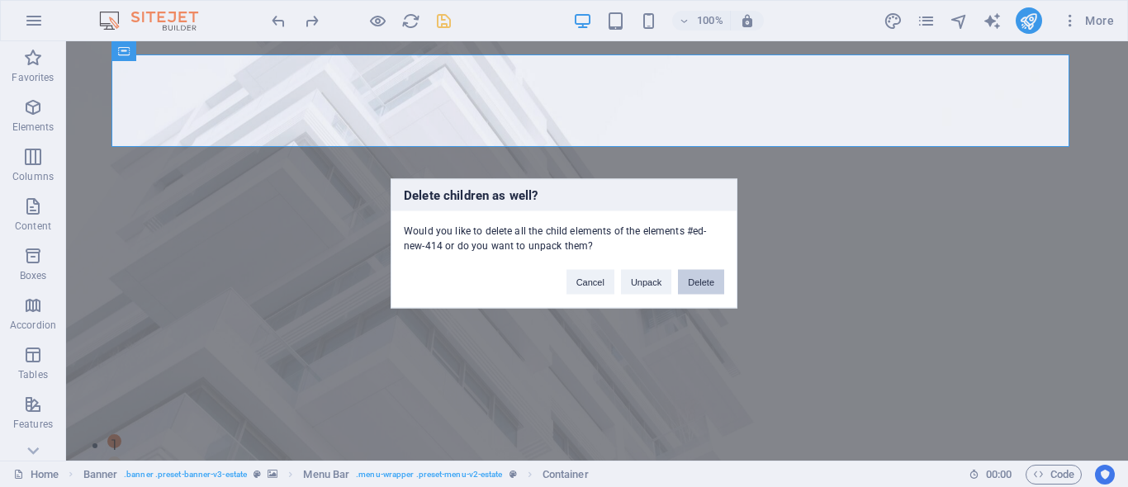
drag, startPoint x: 691, startPoint y: 283, endPoint x: 447, endPoint y: 283, distance: 244.5
click at [691, 283] on button "Delete" at bounding box center [701, 282] width 46 height 25
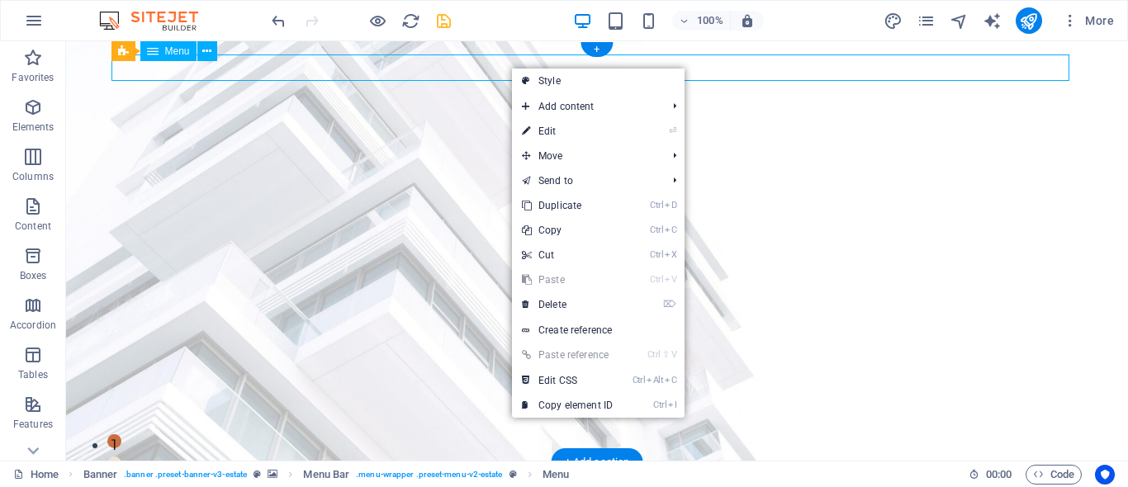
click at [510, 476] on nav "Home Listing News Our Team Contact" at bounding box center [597, 489] width 958 height 26
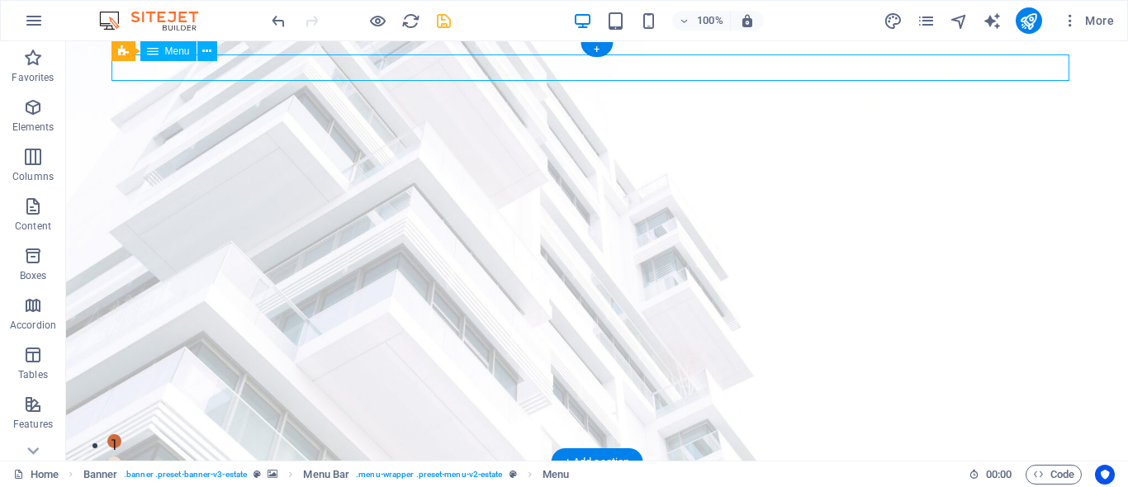
click at [510, 476] on nav "Home Listing News Our Team Contact" at bounding box center [597, 489] width 958 height 26
select select
select select "1"
select select
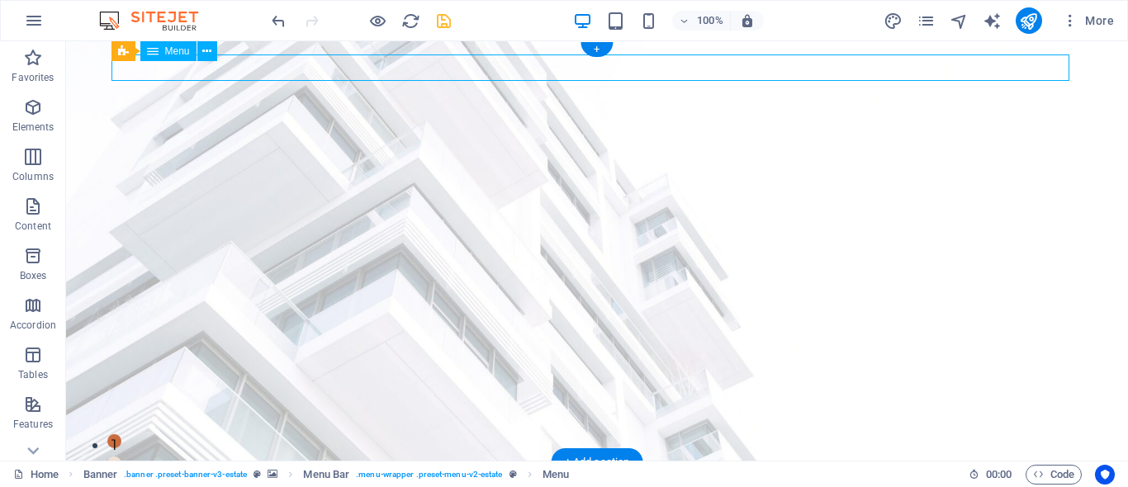
select select "2"
select select
select select "3"
select select
select select "4"
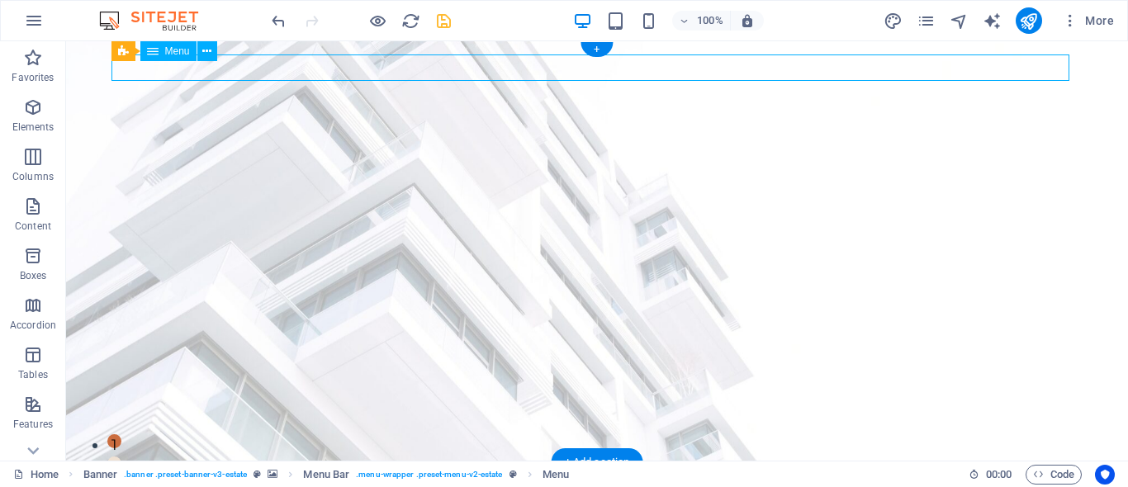
select select
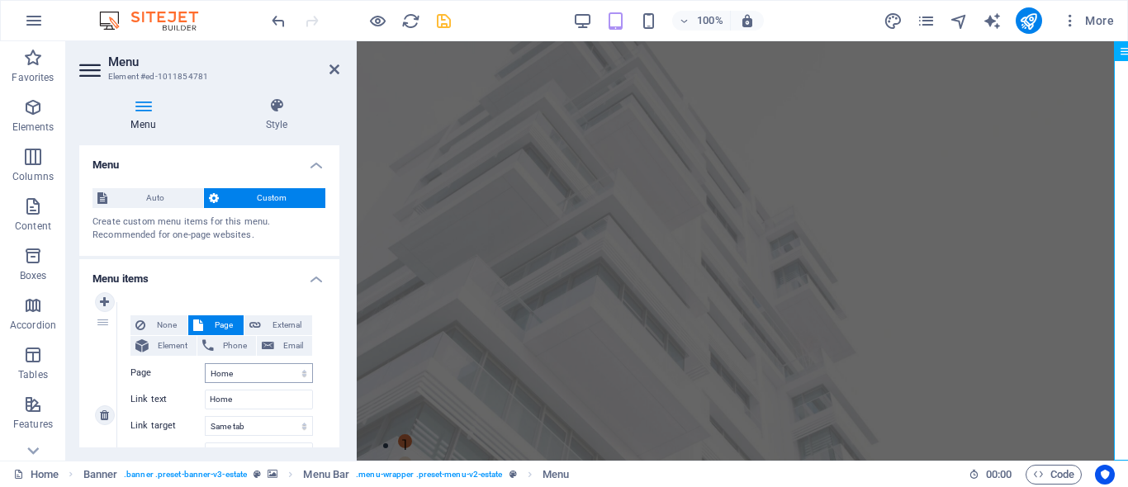
scroll to position [83, 0]
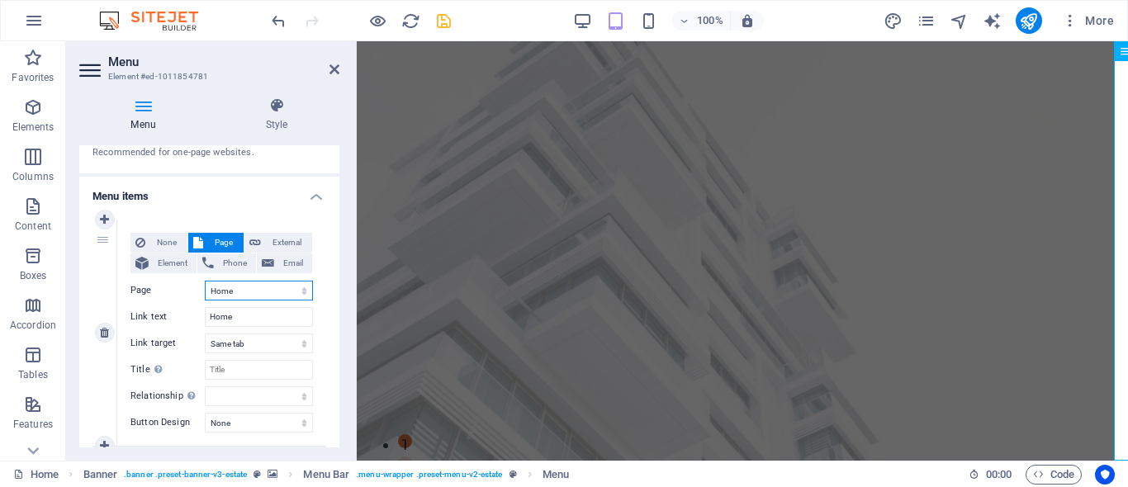
click at [241, 283] on select "Home Listing News Our Team Contact Legal Notice Privacy" at bounding box center [259, 291] width 108 height 20
click at [235, 283] on select "Home Listing News Our Team Contact Legal Notice Privacy" at bounding box center [259, 291] width 108 height 20
click at [239, 318] on input "Home" at bounding box center [259, 317] width 108 height 20
type input "H"
select select
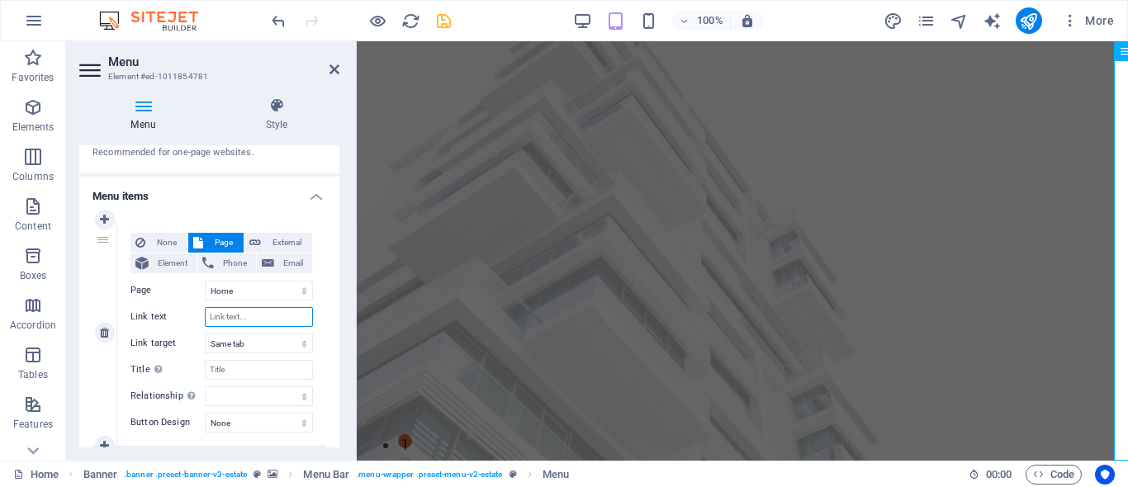
select select
type input "Bera"
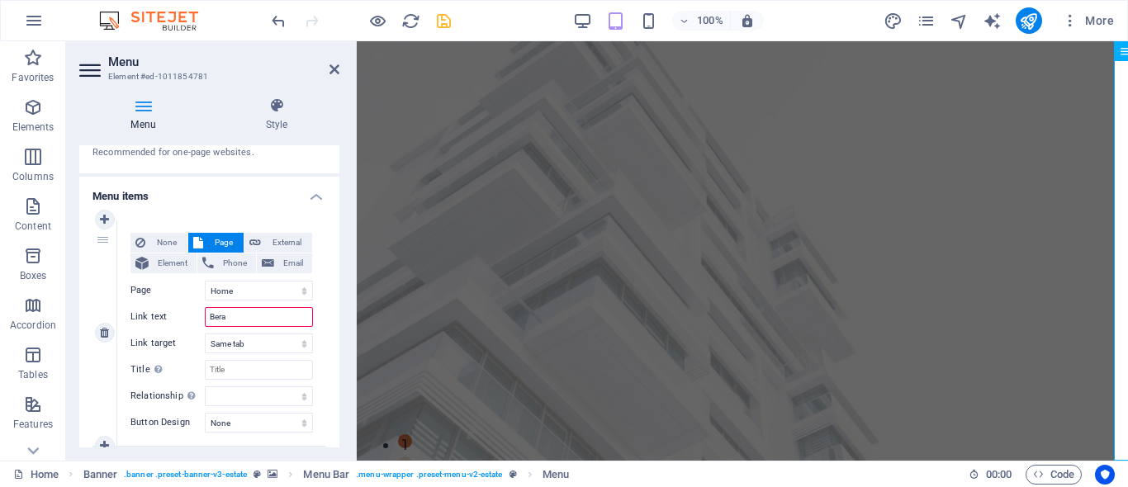
select select
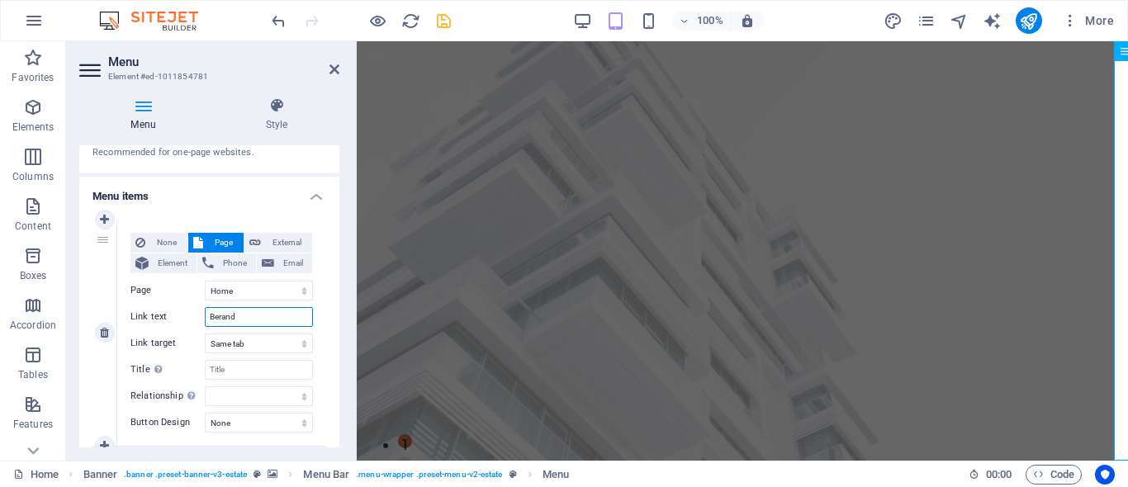
type input "Beranda"
select select
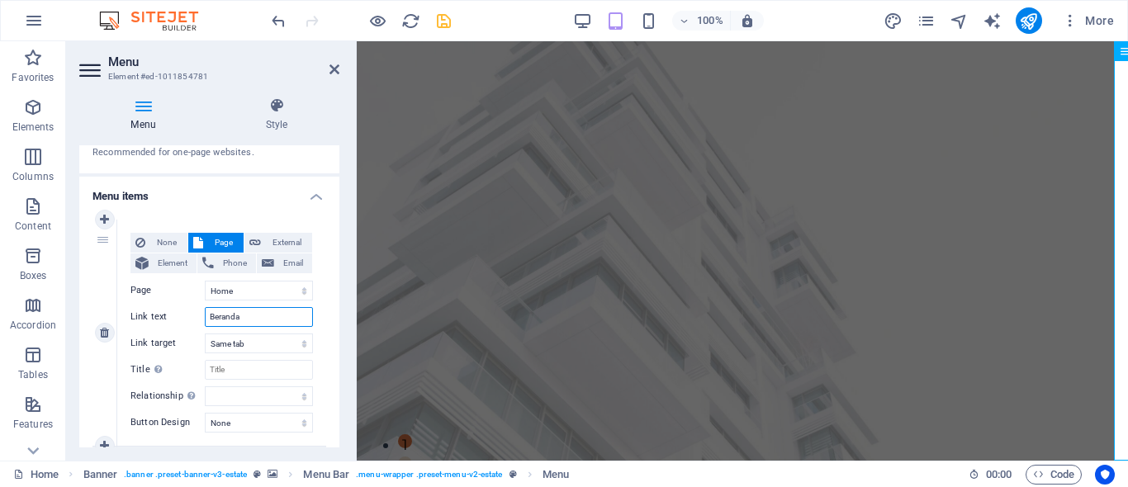
select select
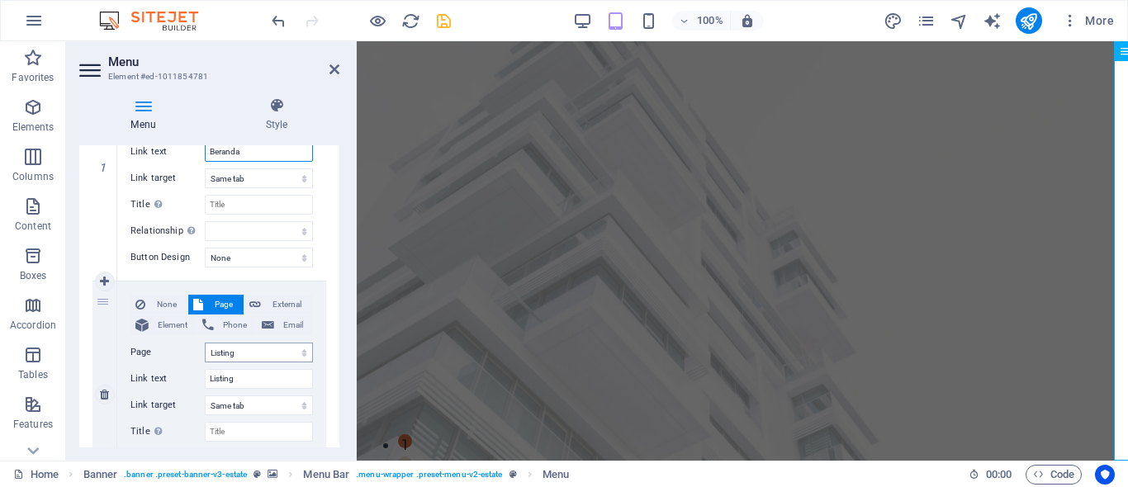
type input "Beranda"
click at [250, 355] on select "Home Listing News Our Team Contact Legal Notice Privacy" at bounding box center [259, 353] width 108 height 20
click at [140, 349] on label "Page" at bounding box center [168, 353] width 74 height 20
click at [205, 349] on select "Home Listing News Our Team Contact Legal Notice Privacy" at bounding box center [259, 353] width 108 height 20
click at [244, 384] on input "Listing" at bounding box center [259, 379] width 108 height 20
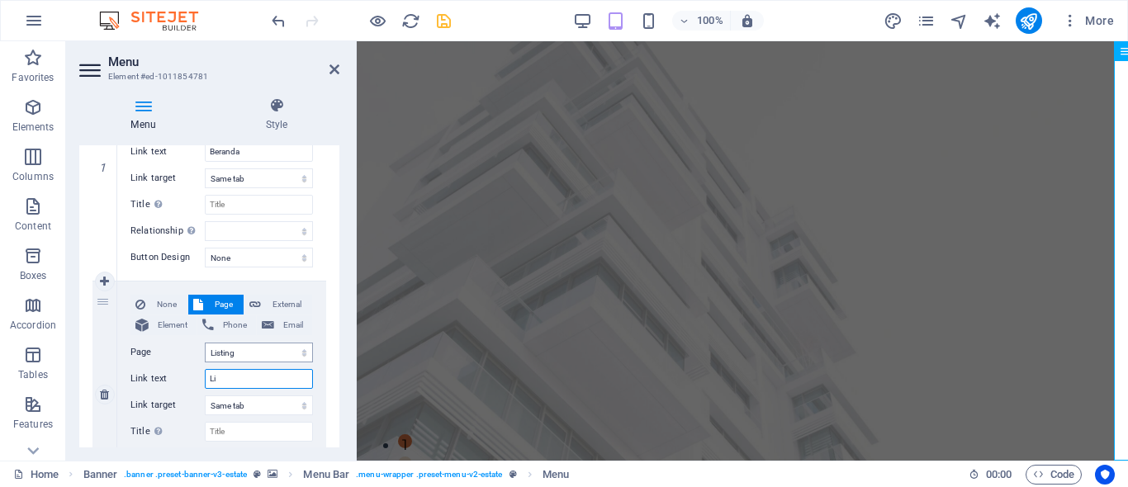
type input "L"
select select
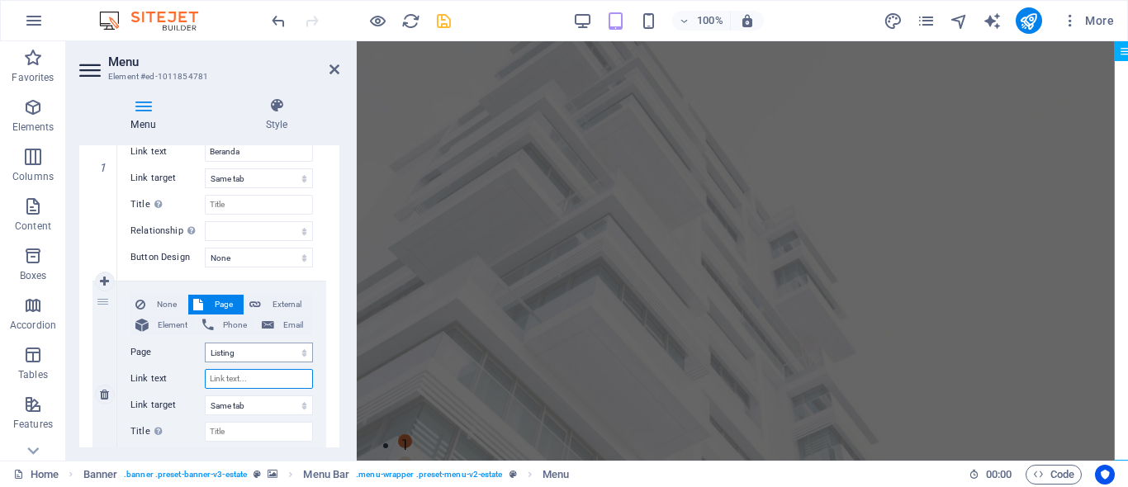
select select
type input "P"
select select
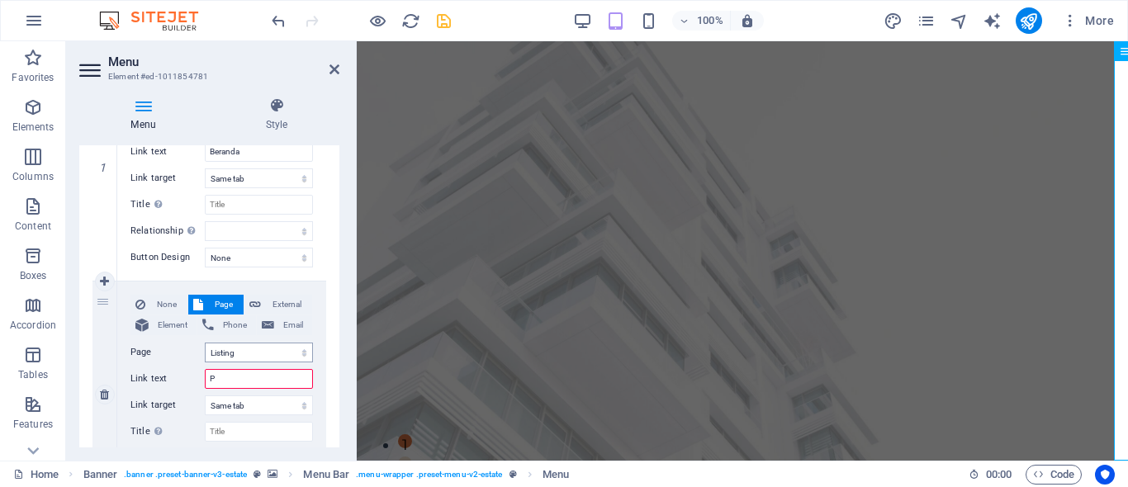
select select
type input "Prof"
select select
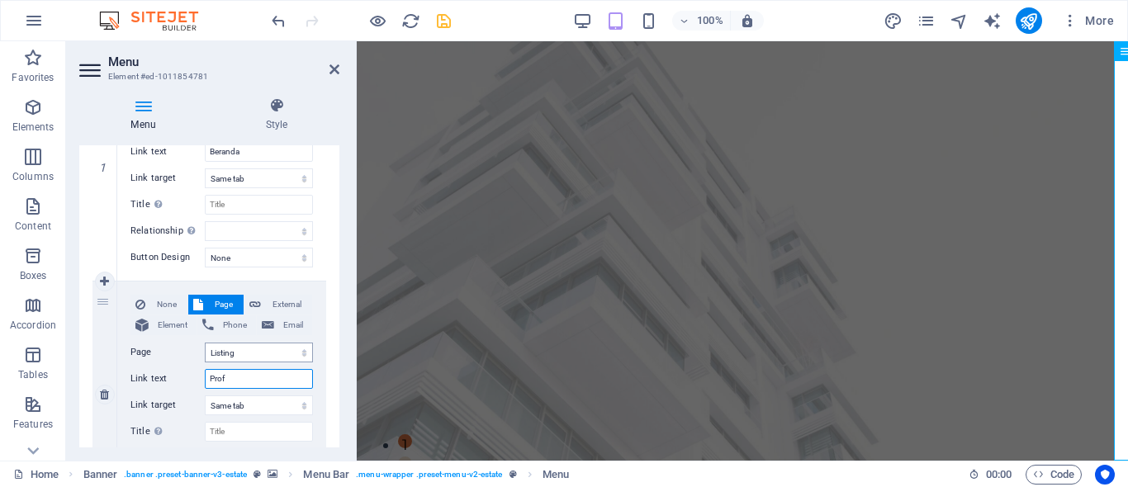
select select
type input "Profil"
select select
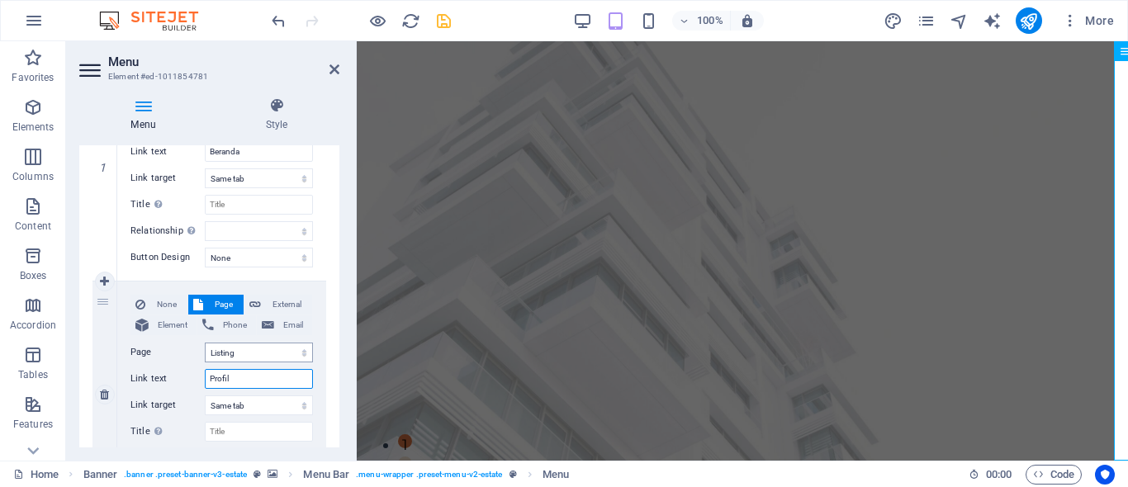
select select
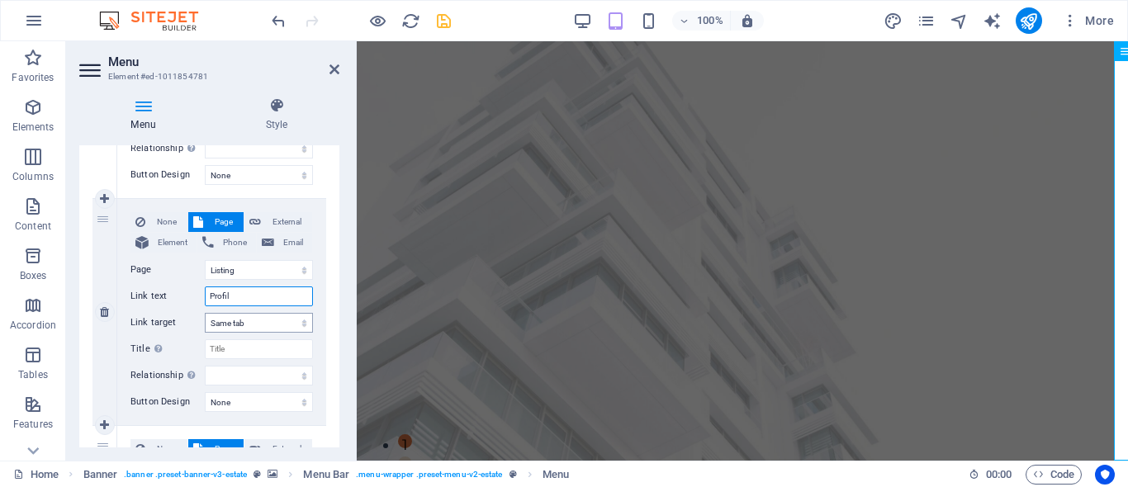
type input "Profil"
click at [296, 325] on select "New tab Same tab Overlay" at bounding box center [259, 323] width 108 height 20
select select "overlay"
click at [205, 313] on select "New tab Same tab Overlay" at bounding box center [259, 323] width 108 height 20
select select
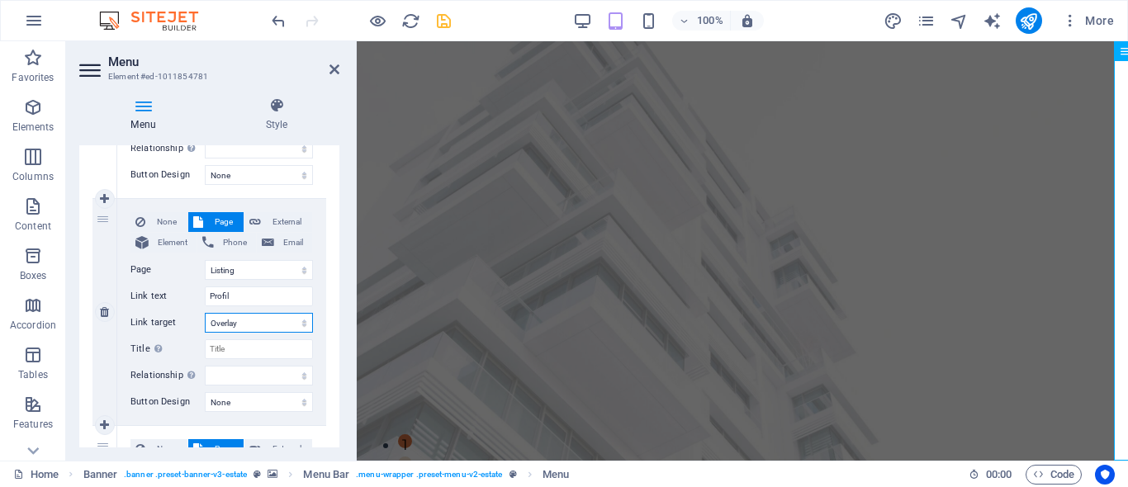
select select
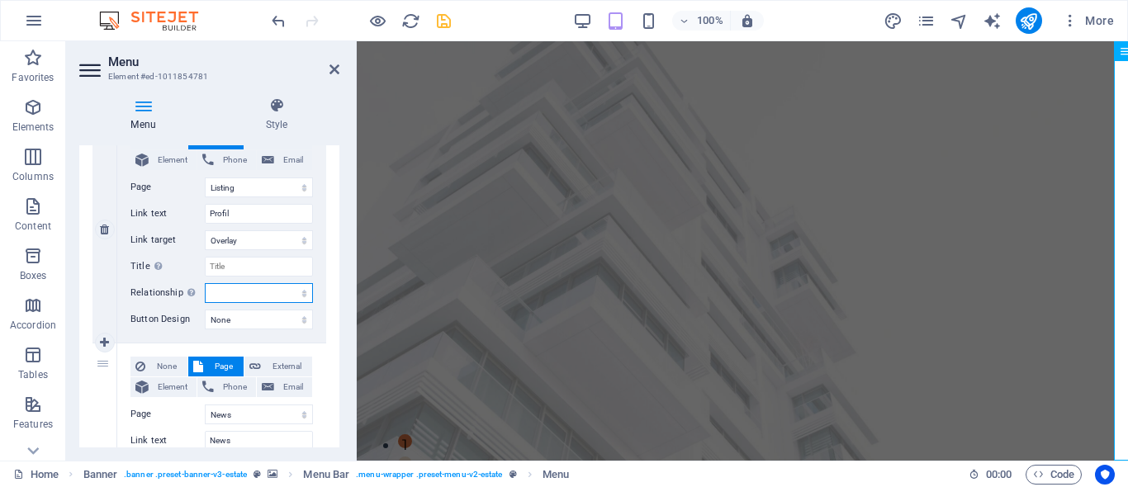
click at [259, 293] on select "alternate author bookmark external help license next nofollow noreferrer noopen…" at bounding box center [259, 293] width 108 height 20
select select "alternate"
click at [205, 283] on select "alternate author bookmark external help license next nofollow noreferrer noopen…" at bounding box center [259, 293] width 108 height 20
select select
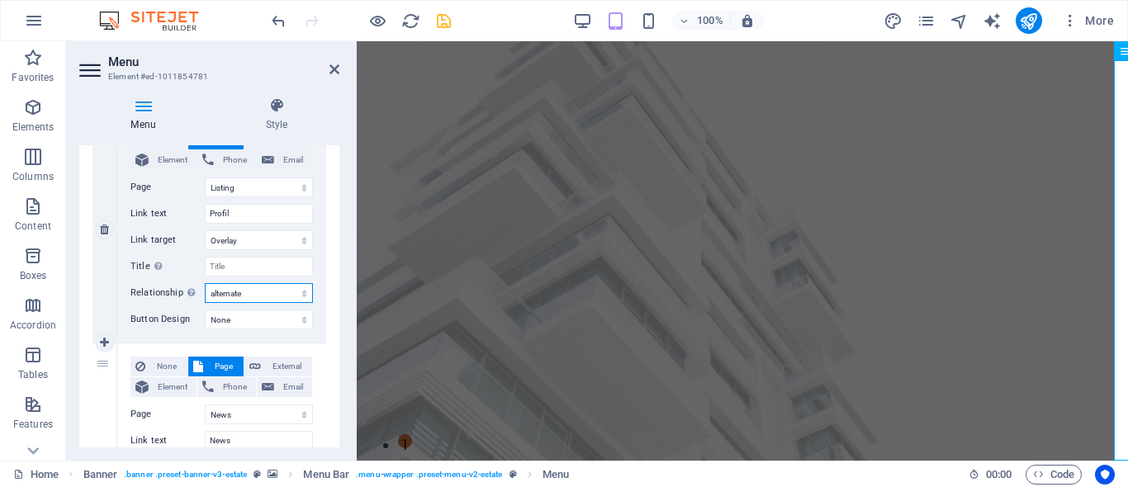
select select
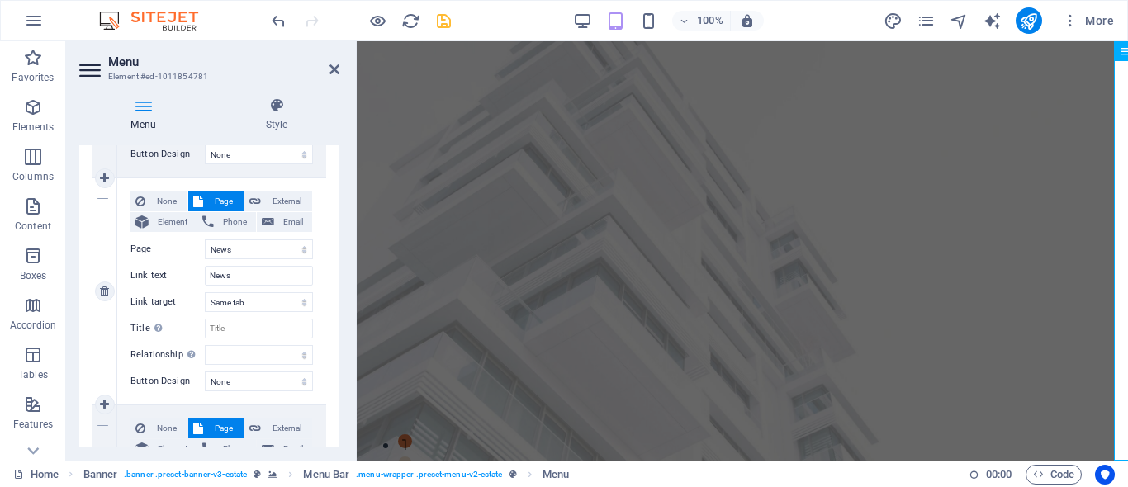
scroll to position [661, 0]
